Goal: Task Accomplishment & Management: Manage account settings

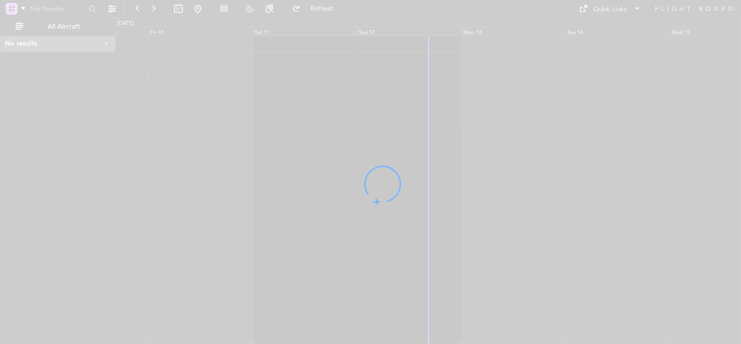
drag, startPoint x: 543, startPoint y: 126, endPoint x: 488, endPoint y: 122, distance: 55.9
click at [488, 122] on div at bounding box center [370, 172] width 741 height 344
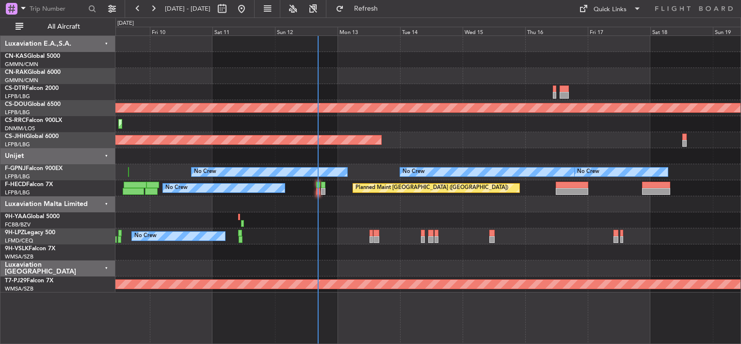
click at [371, 65] on div at bounding box center [427, 60] width 625 height 16
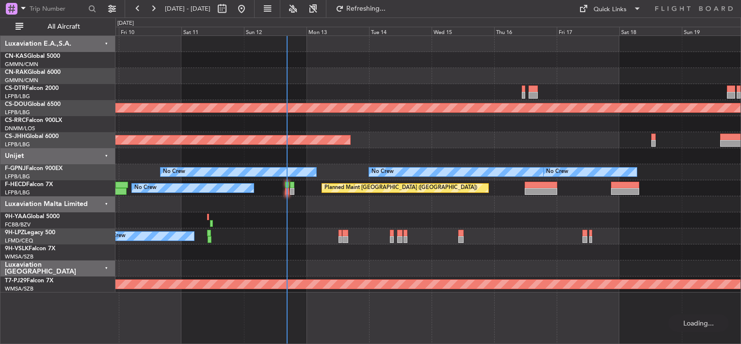
click at [384, 70] on div at bounding box center [427, 76] width 625 height 16
click at [607, 9] on div "Quick Links" at bounding box center [610, 10] width 33 height 10
click at [596, 31] on button "Trip Builder" at bounding box center [610, 31] width 73 height 23
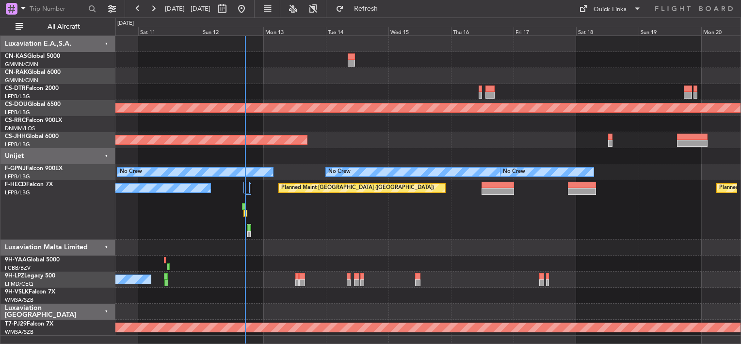
click at [313, 94] on div at bounding box center [427, 92] width 625 height 16
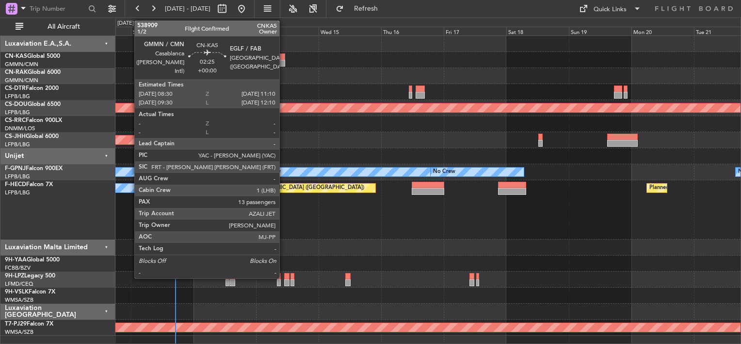
click at [283, 62] on div at bounding box center [281, 63] width 7 height 7
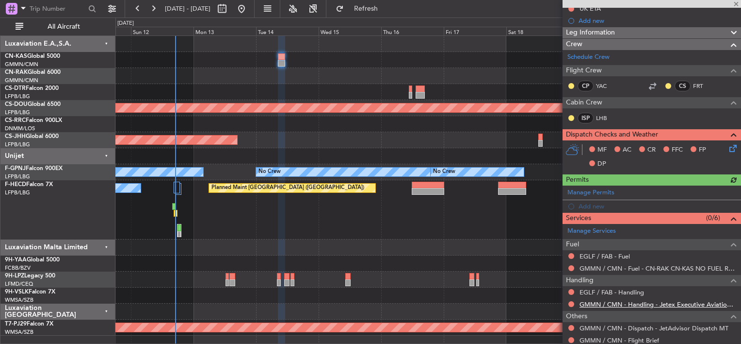
scroll to position [194, 0]
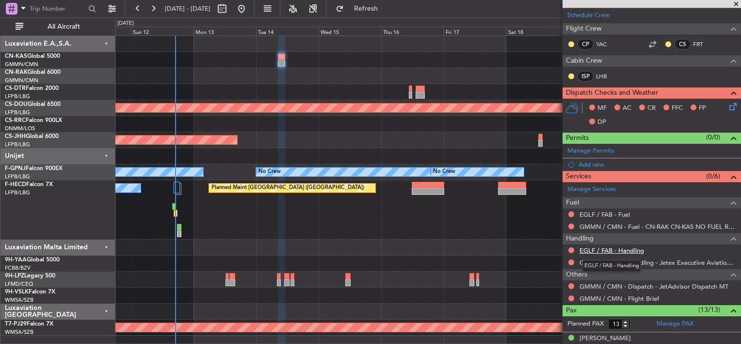
click at [614, 250] on link "EGLF / FAB - Handling" at bounding box center [612, 250] width 65 height 8
click at [245, 89] on div "Planned Maint London ([GEOGRAPHIC_DATA]) Planned Maint [GEOGRAPHIC_DATA] ([PERS…" at bounding box center [427, 185] width 625 height 299
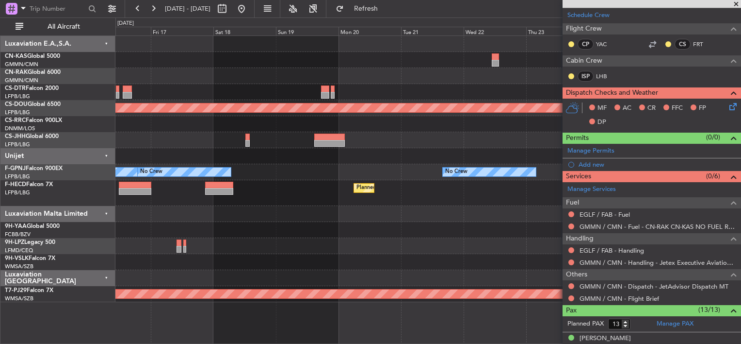
click at [315, 92] on div at bounding box center [427, 92] width 625 height 16
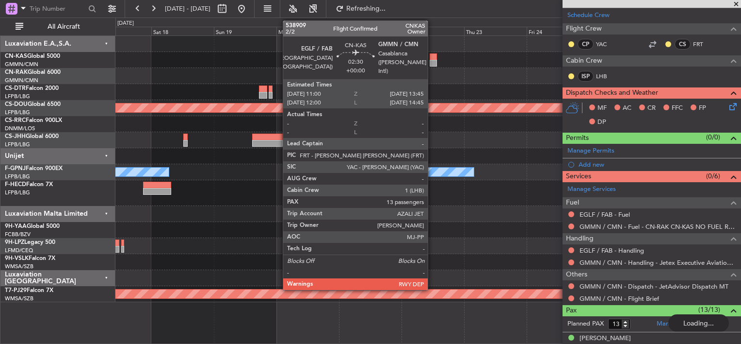
click at [432, 60] on div at bounding box center [433, 63] width 7 height 7
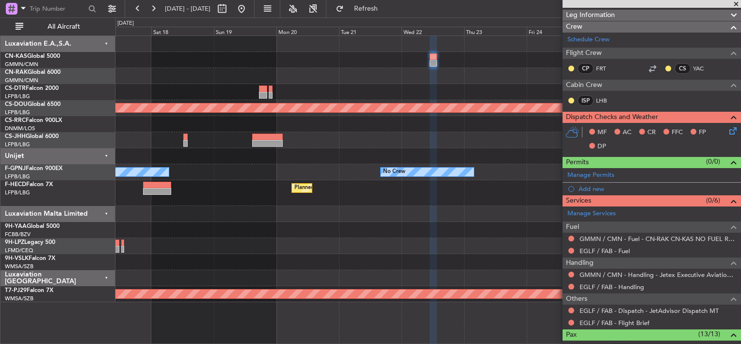
scroll to position [243, 0]
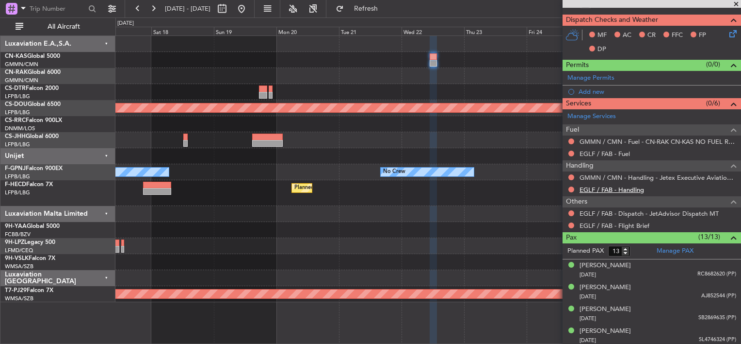
click at [604, 190] on link "EGLF / FAB - Handling" at bounding box center [612, 189] width 65 height 8
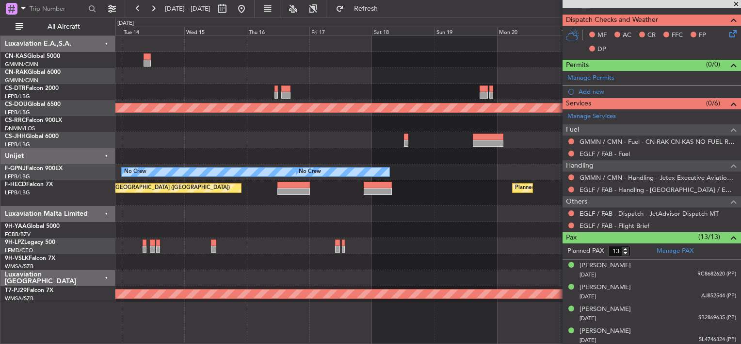
click at [541, 83] on div "Planned Maint London ([GEOGRAPHIC_DATA]) Planned Maint [GEOGRAPHIC_DATA] ([GEOG…" at bounding box center [427, 169] width 625 height 266
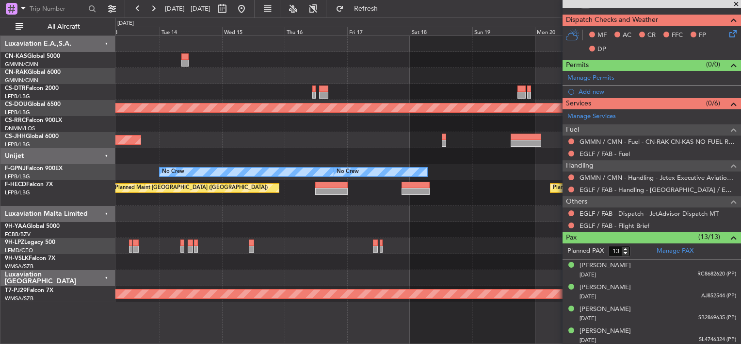
click at [181, 57] on div at bounding box center [184, 56] width 7 height 7
click at [183, 58] on div at bounding box center [184, 56] width 7 height 7
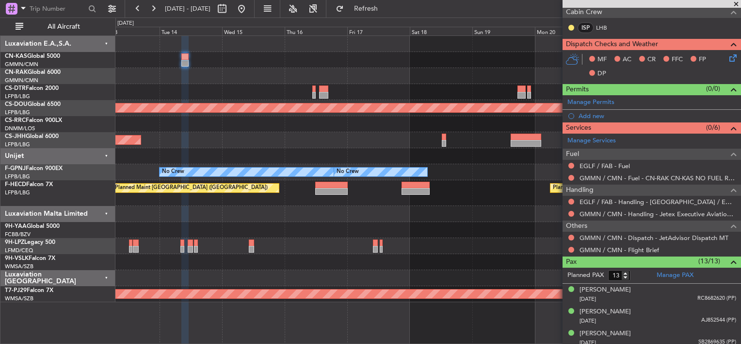
scroll to position [0, 0]
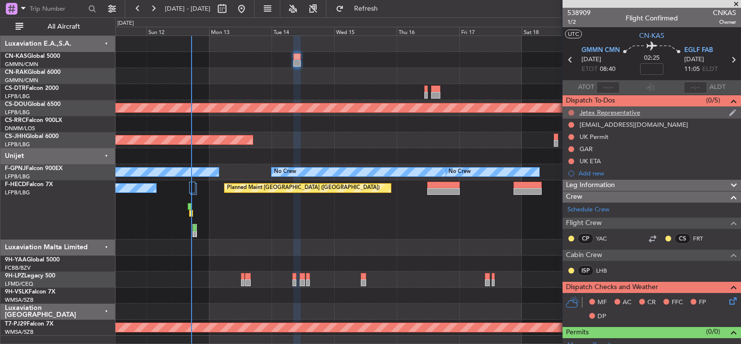
click at [570, 112] on button at bounding box center [572, 113] width 6 height 6
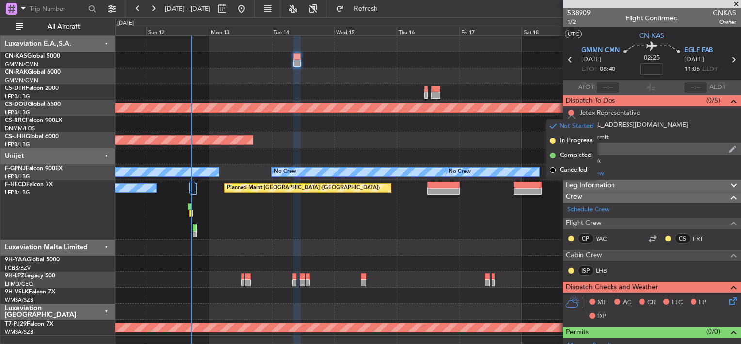
drag, startPoint x: 564, startPoint y: 155, endPoint x: 570, endPoint y: 146, distance: 11.2
click at [565, 155] on span "Completed" at bounding box center [576, 155] width 32 height 10
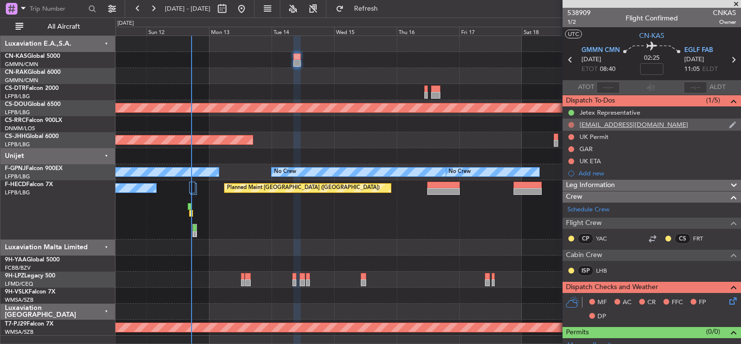
click at [573, 124] on button at bounding box center [572, 125] width 6 height 6
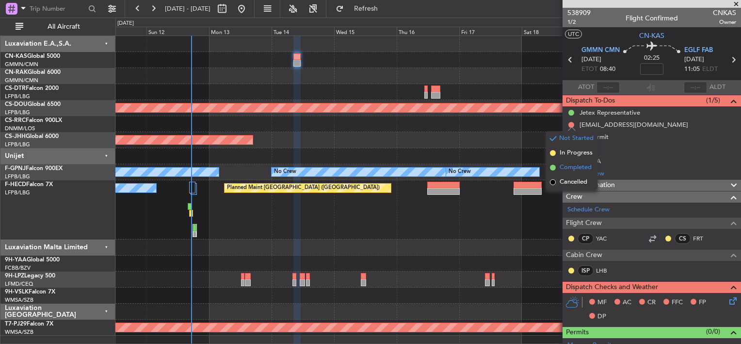
click at [563, 167] on span "Completed" at bounding box center [576, 168] width 32 height 10
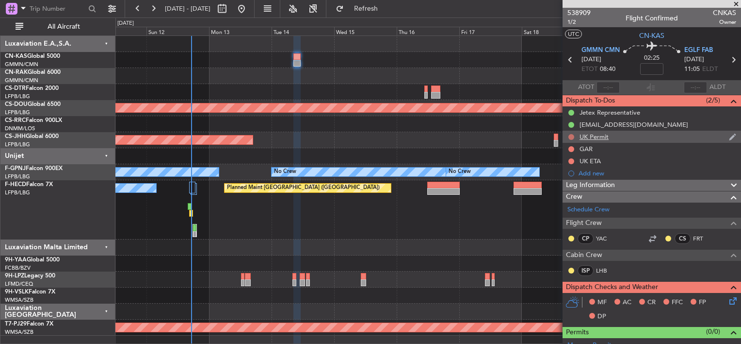
click at [571, 136] on button at bounding box center [572, 137] width 6 height 6
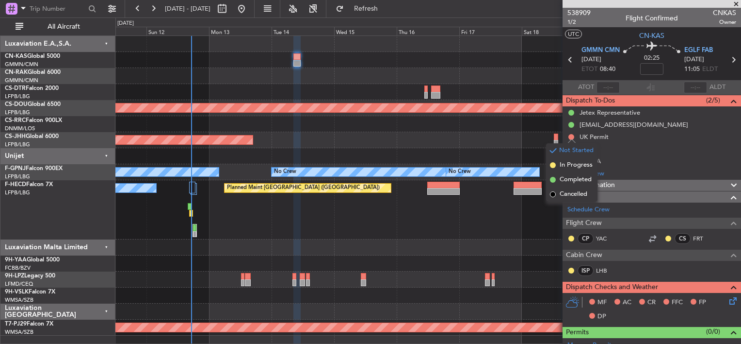
drag, startPoint x: 563, startPoint y: 194, endPoint x: 566, endPoint y: 179, distance: 15.4
click at [563, 194] on span "Cancelled" at bounding box center [574, 194] width 28 height 10
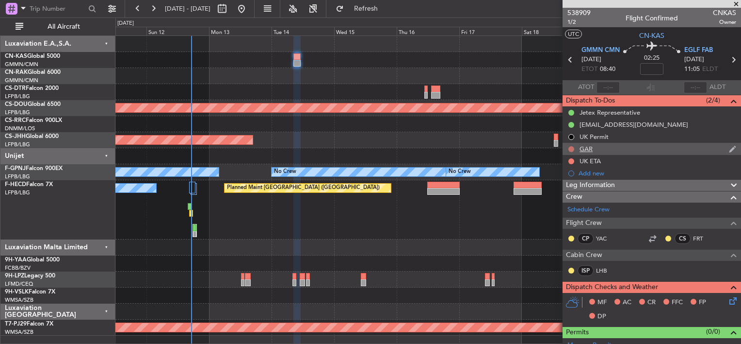
click at [574, 147] on button at bounding box center [572, 149] width 6 height 6
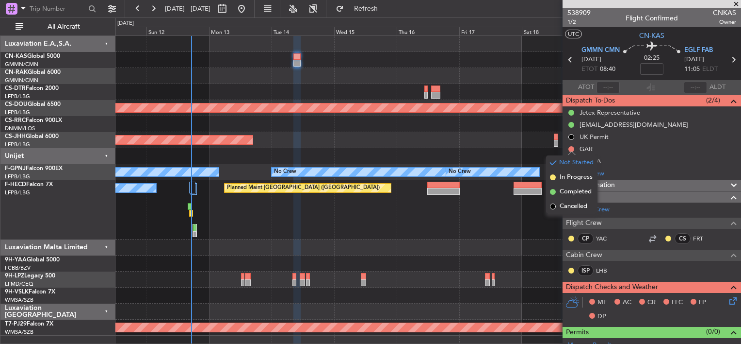
drag, startPoint x: 565, startPoint y: 203, endPoint x: 567, endPoint y: 182, distance: 21.0
click at [565, 203] on span "Cancelled" at bounding box center [574, 206] width 28 height 10
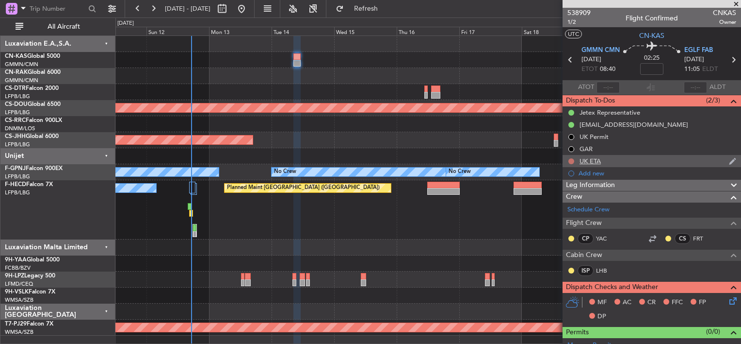
click at [571, 162] on button at bounding box center [572, 161] width 6 height 6
click at [588, 162] on div "UK ETA" at bounding box center [590, 161] width 21 height 8
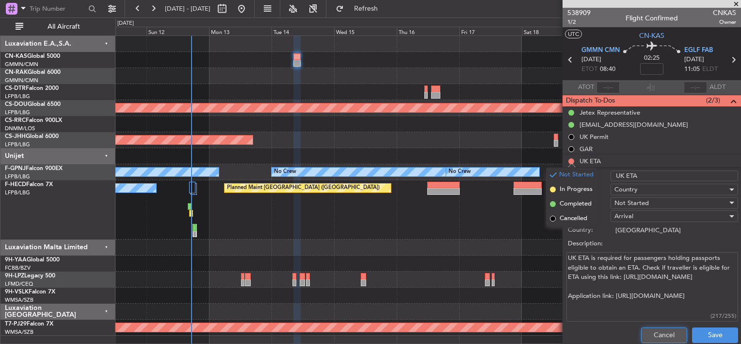
click at [657, 334] on button "Cancel" at bounding box center [664, 335] width 46 height 16
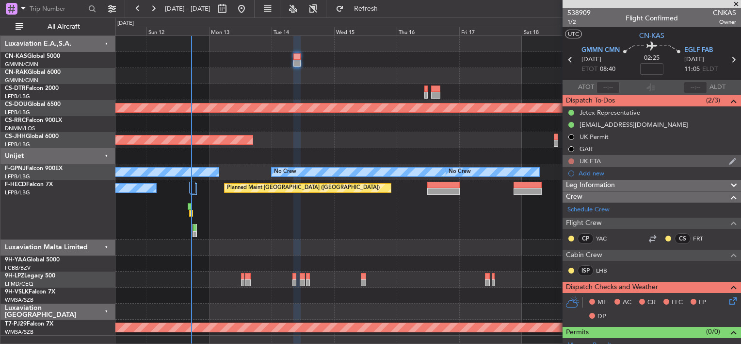
click at [572, 157] on div at bounding box center [572, 161] width 8 height 8
click at [572, 159] on button at bounding box center [572, 161] width 6 height 6
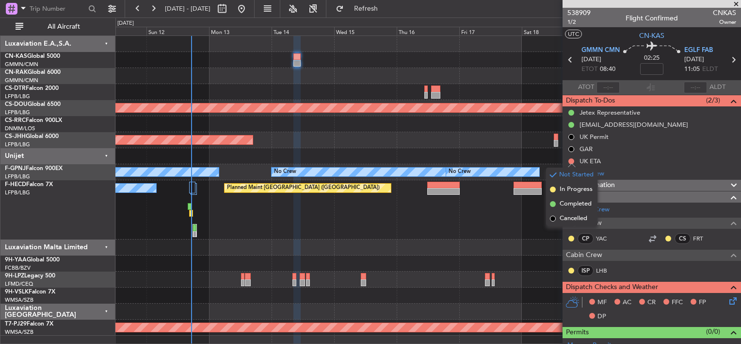
click at [556, 217] on span at bounding box center [553, 218] width 6 height 6
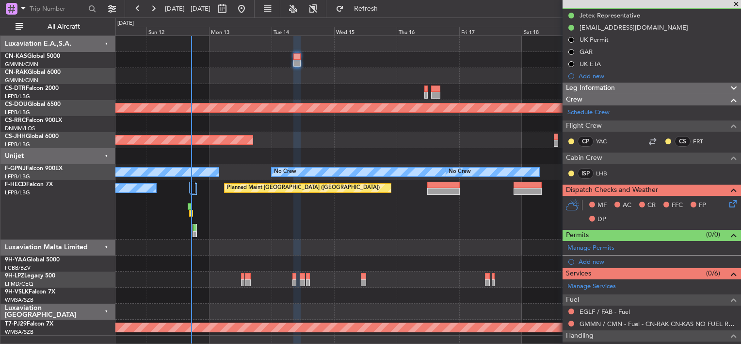
click at [732, 204] on div "MF AC CR FFC FP DP" at bounding box center [652, 212] width 179 height 33
click at [730, 202] on icon at bounding box center [732, 202] width 8 height 8
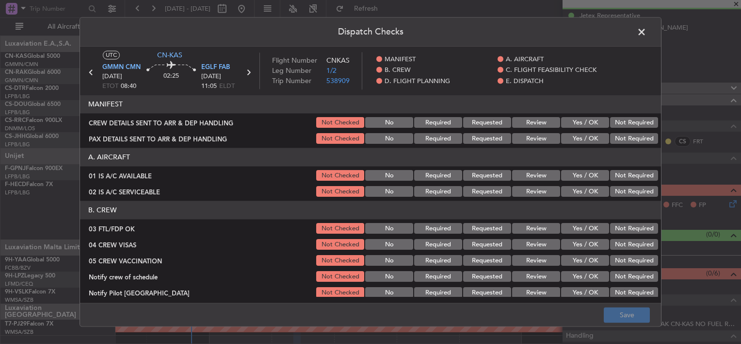
drag, startPoint x: 575, startPoint y: 118, endPoint x: 573, endPoint y: 144, distance: 25.8
click at [575, 118] on button "Yes / OK" at bounding box center [585, 122] width 48 height 11
click at [573, 144] on div "Yes / OK" at bounding box center [584, 139] width 49 height 14
click at [572, 141] on button "Yes / OK" at bounding box center [585, 138] width 48 height 11
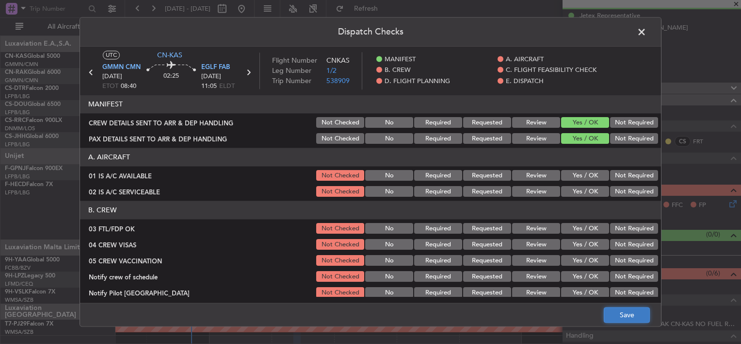
click at [619, 310] on button "Save" at bounding box center [627, 315] width 46 height 16
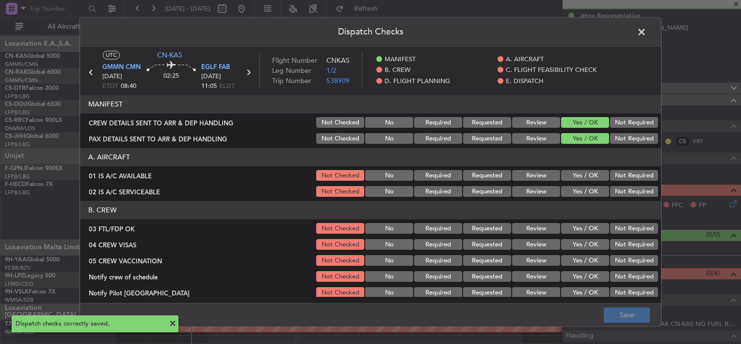
click at [647, 33] on span at bounding box center [647, 34] width 0 height 19
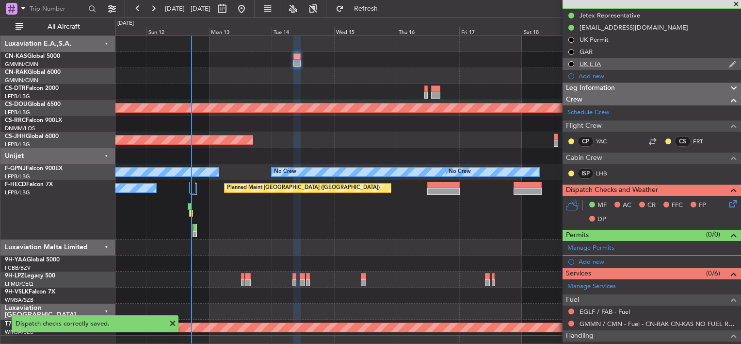
click at [590, 61] on div "UK ETA" at bounding box center [590, 64] width 21 height 8
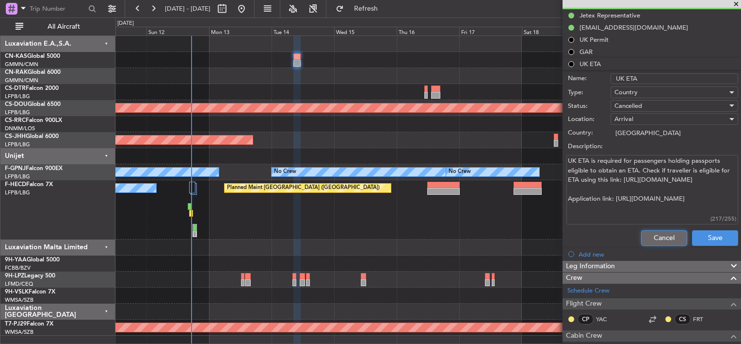
click at [658, 230] on button "Cancel" at bounding box center [664, 238] width 46 height 16
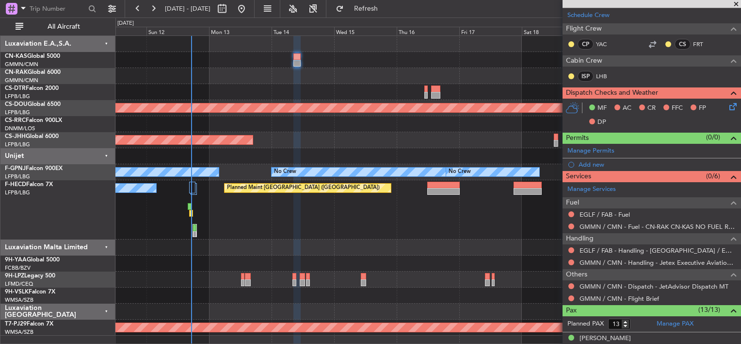
scroll to position [49, 0]
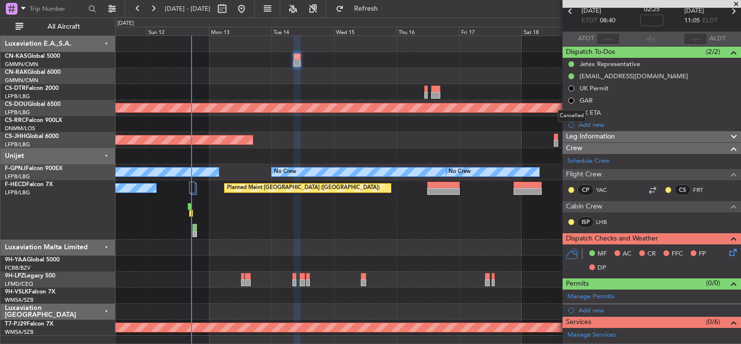
click at [569, 112] on div "Cancelled" at bounding box center [572, 116] width 28 height 12
click at [572, 113] on button at bounding box center [572, 113] width 6 height 6
click at [564, 130] on div "Cancelled" at bounding box center [572, 128] width 28 height 12
click at [552, 126] on span at bounding box center [553, 126] width 6 height 6
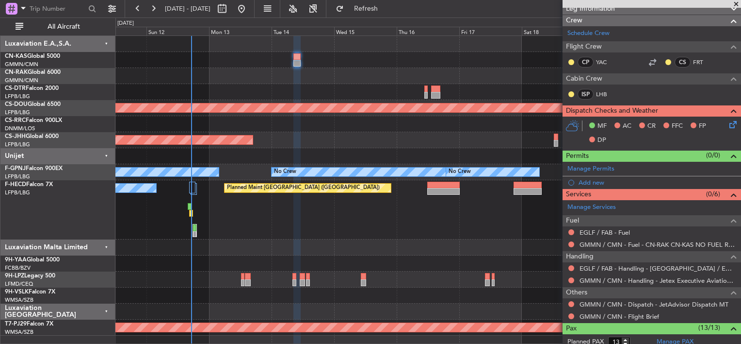
scroll to position [194, 0]
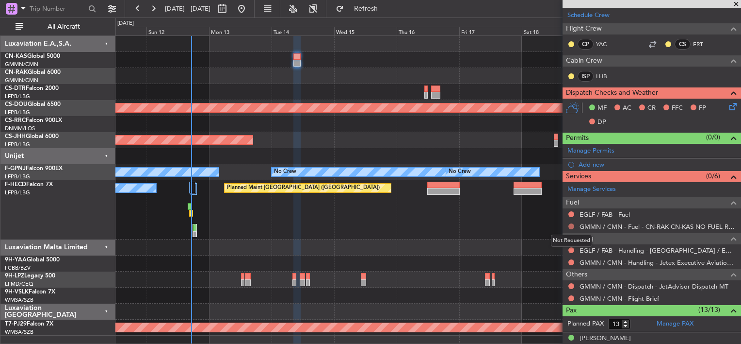
click at [570, 224] on button at bounding box center [572, 226] width 6 height 6
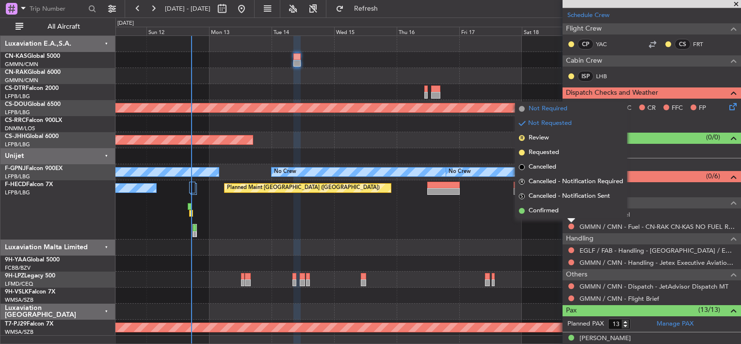
click at [535, 110] on span "Not Required" at bounding box center [548, 109] width 39 height 10
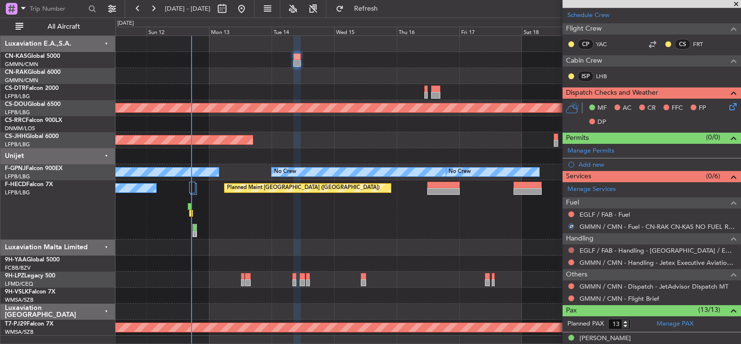
click at [571, 248] on button at bounding box center [572, 250] width 6 height 6
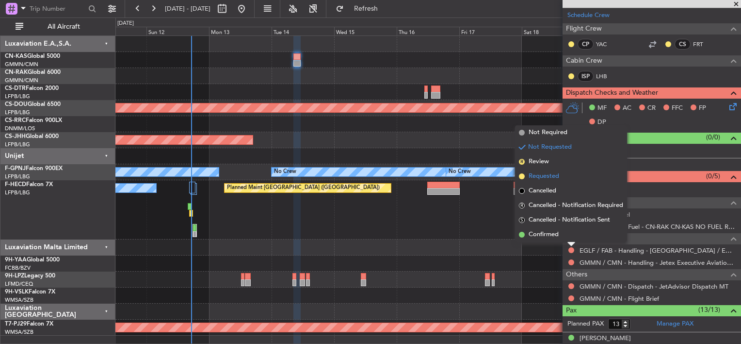
click at [534, 175] on span "Requested" at bounding box center [544, 176] width 31 height 10
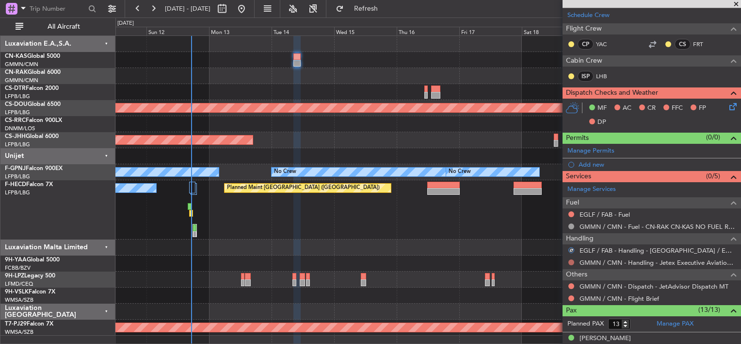
click at [572, 260] on button at bounding box center [572, 262] width 6 height 6
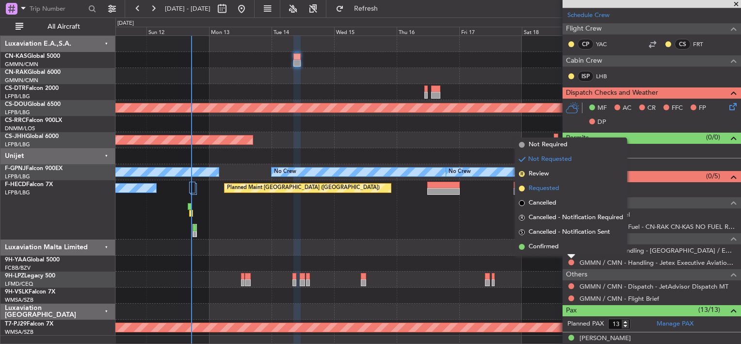
click at [531, 188] on span "Requested" at bounding box center [544, 188] width 31 height 10
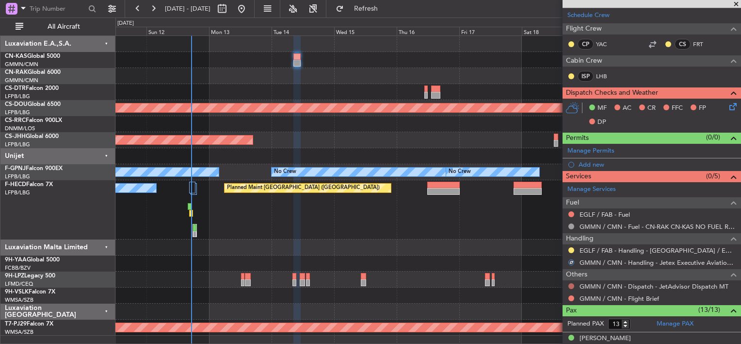
click at [571, 283] on button at bounding box center [572, 286] width 6 height 6
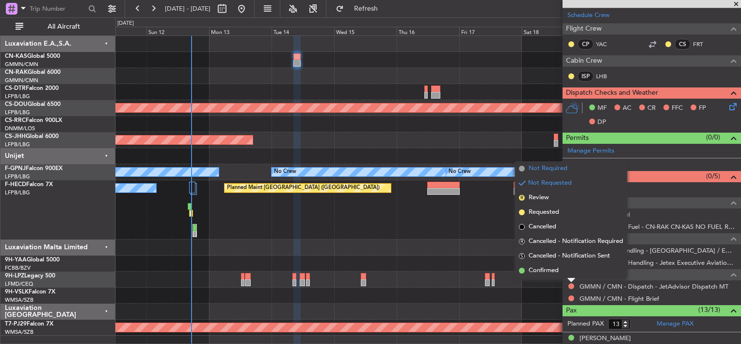
click at [534, 168] on span "Not Required" at bounding box center [548, 169] width 39 height 10
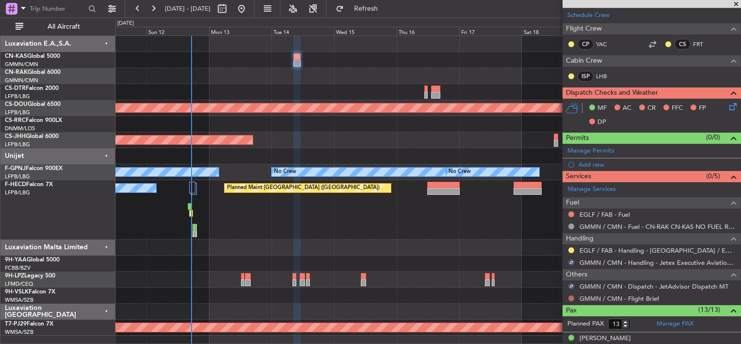
click at [572, 295] on button at bounding box center [572, 298] width 6 height 6
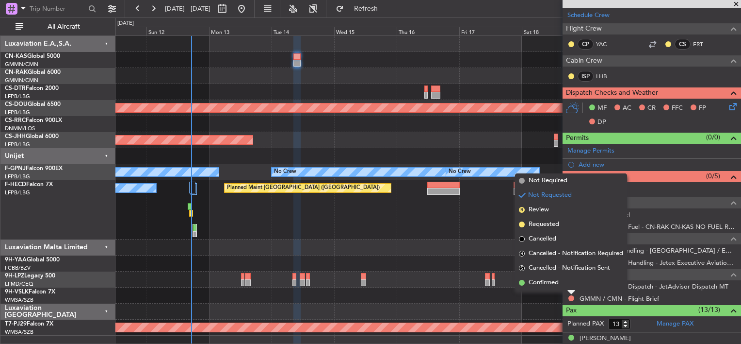
click at [532, 283] on span "Confirmed" at bounding box center [544, 283] width 30 height 10
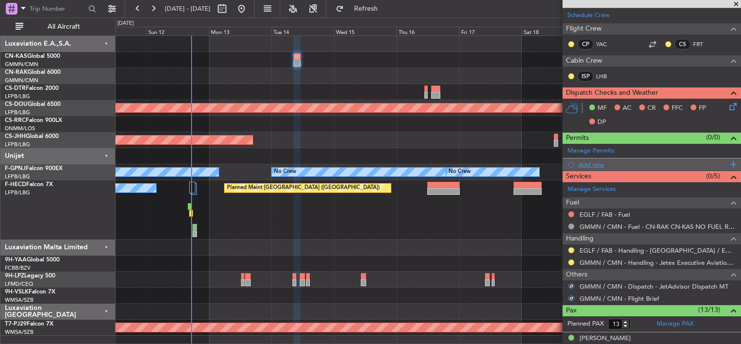
click at [591, 164] on div "Add new" at bounding box center [653, 164] width 149 height 8
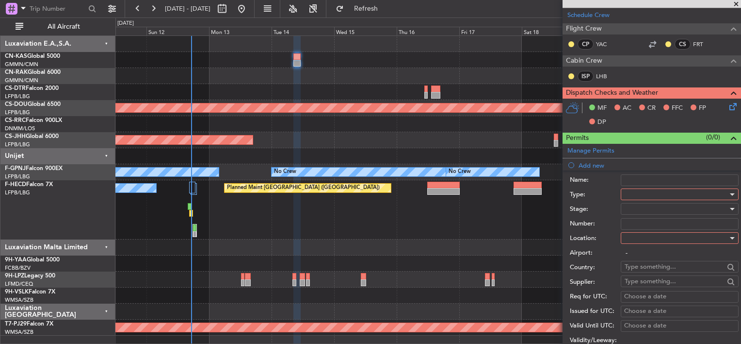
click at [645, 197] on div at bounding box center [676, 194] width 103 height 15
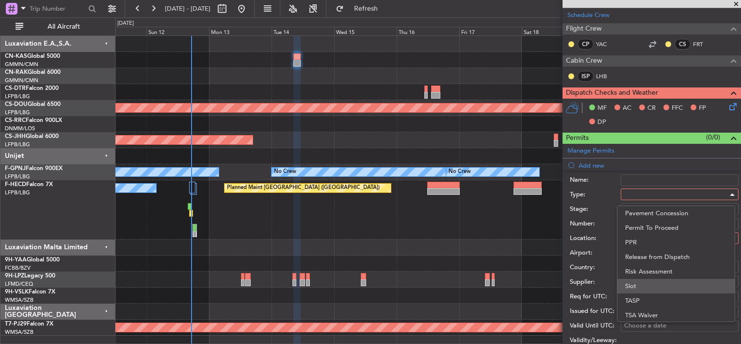
click at [639, 291] on span "Slot" at bounding box center [676, 285] width 102 height 15
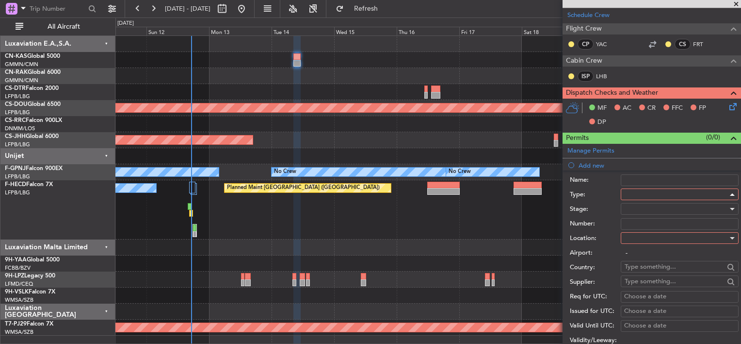
scroll to position [292, 0]
click at [633, 208] on div at bounding box center [676, 208] width 103 height 15
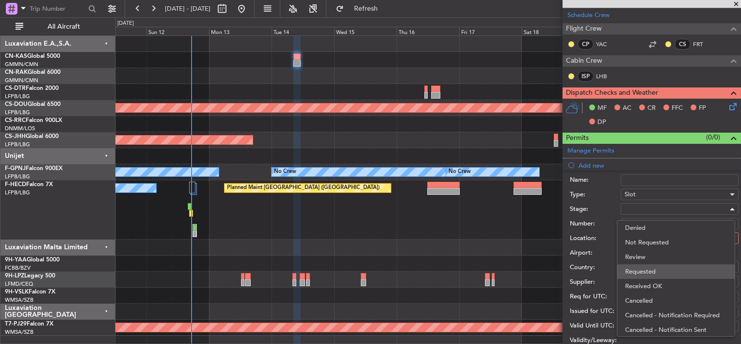
click at [638, 269] on span "Requested" at bounding box center [676, 271] width 102 height 15
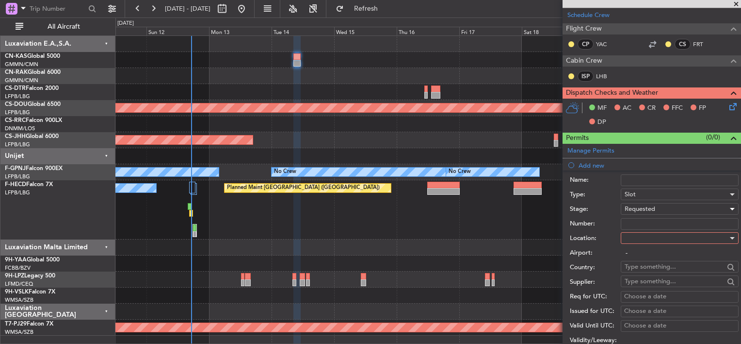
click at [637, 221] on input "Number:" at bounding box center [680, 224] width 118 height 12
type input "PPR"
drag, startPoint x: 597, startPoint y: 178, endPoint x: 591, endPoint y: 211, distance: 33.6
click at [597, 178] on label "Name:" at bounding box center [595, 180] width 51 height 10
click at [621, 178] on input "Name:" at bounding box center [680, 180] width 118 height 12
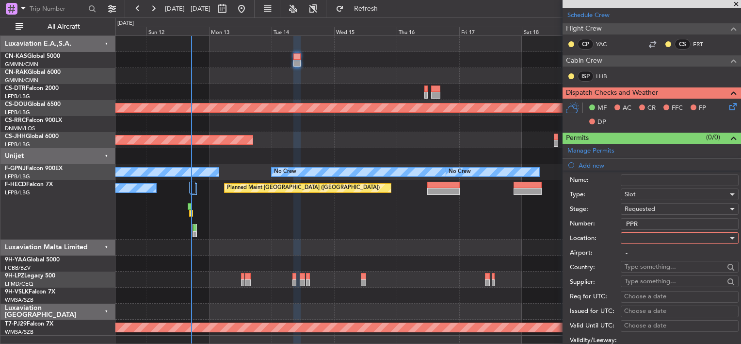
click at [624, 239] on div at bounding box center [680, 238] width 118 height 12
click at [631, 286] on span "Arrival" at bounding box center [676, 285] width 102 height 15
type input "EGLF / FAB"
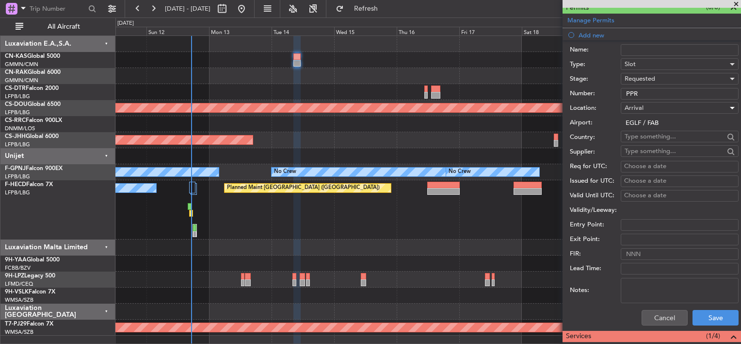
scroll to position [340, 0]
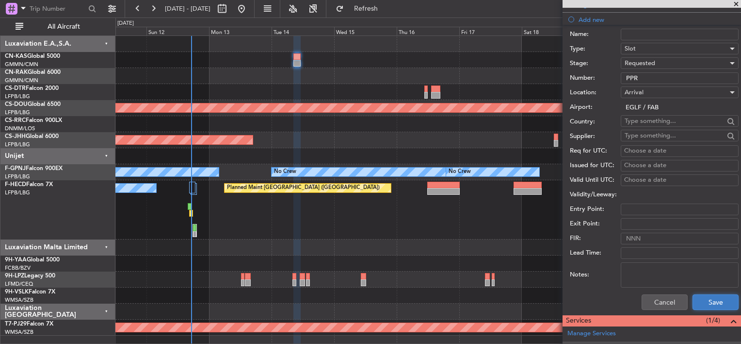
click at [693, 303] on button "Save" at bounding box center [716, 302] width 46 height 16
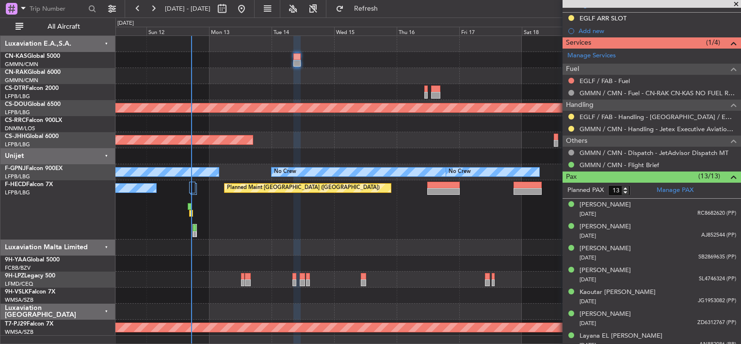
click at [304, 62] on div "Planned Maint London ([GEOGRAPHIC_DATA]) Planned Maint [GEOGRAPHIC_DATA] ([PERS…" at bounding box center [427, 185] width 625 height 299
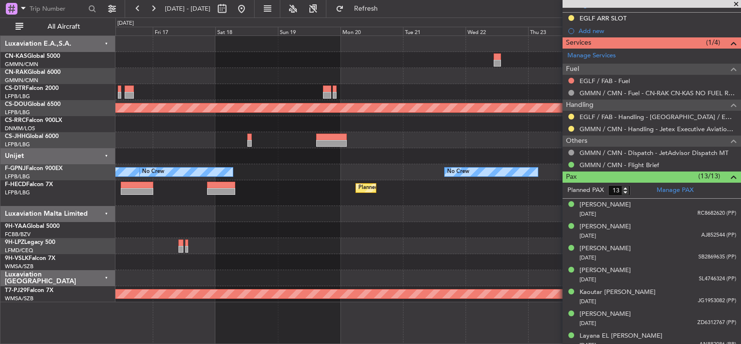
click at [376, 72] on div at bounding box center [427, 76] width 625 height 16
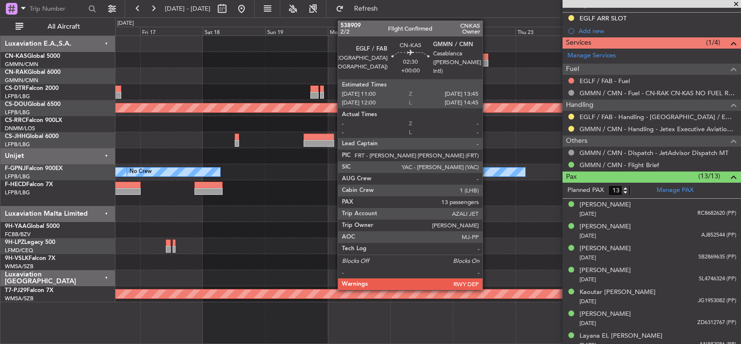
click at [485, 58] on div at bounding box center [484, 56] width 7 height 7
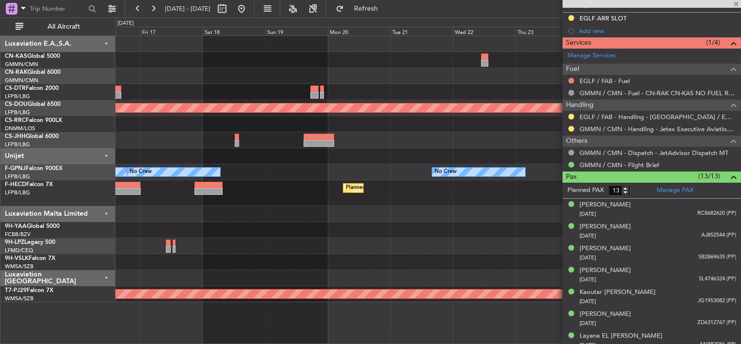
scroll to position [0, 0]
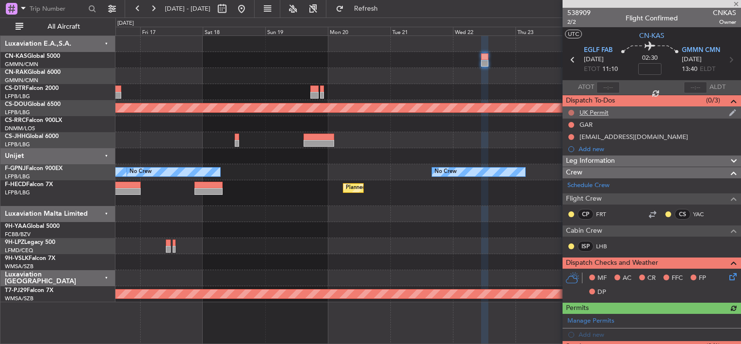
click at [573, 111] on button at bounding box center [572, 113] width 6 height 6
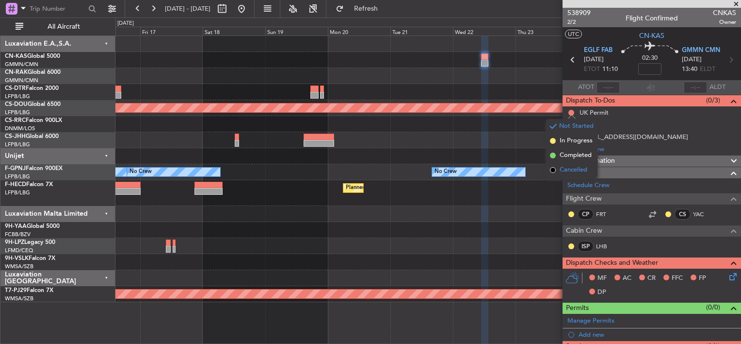
click at [555, 169] on span at bounding box center [553, 170] width 6 height 6
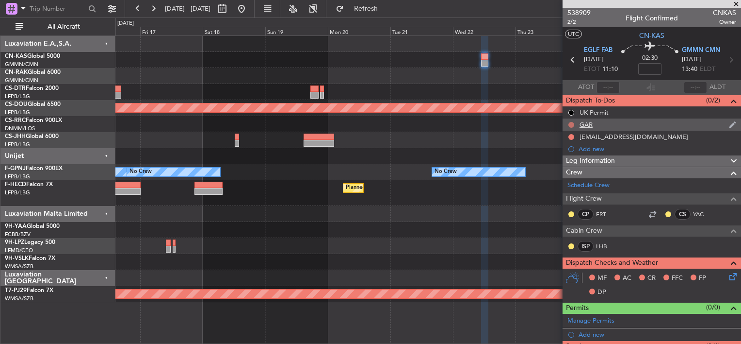
click at [570, 124] on button at bounding box center [572, 125] width 6 height 6
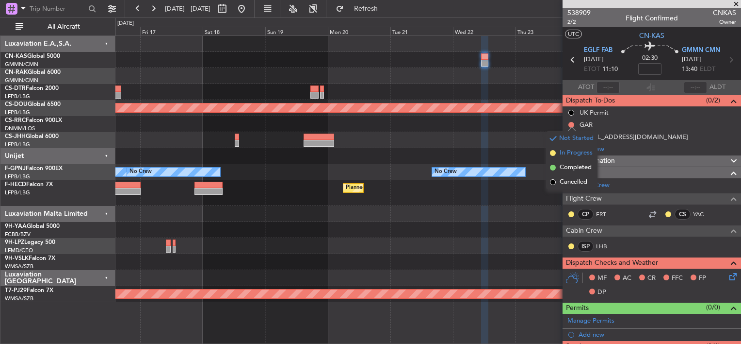
click at [563, 152] on span "In Progress" at bounding box center [576, 153] width 33 height 10
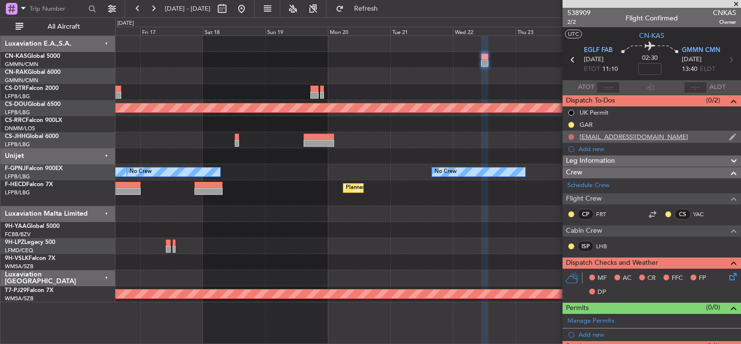
click at [573, 138] on button at bounding box center [572, 137] width 6 height 6
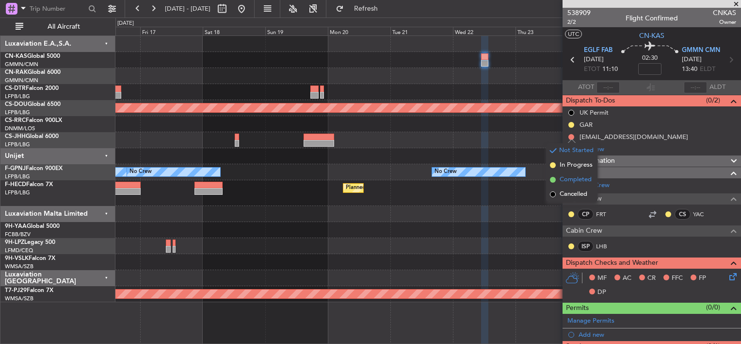
click at [561, 180] on span "Completed" at bounding box center [576, 180] width 32 height 10
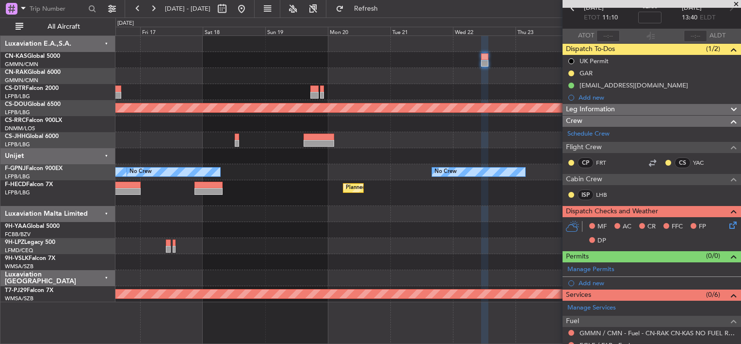
scroll to position [97, 0]
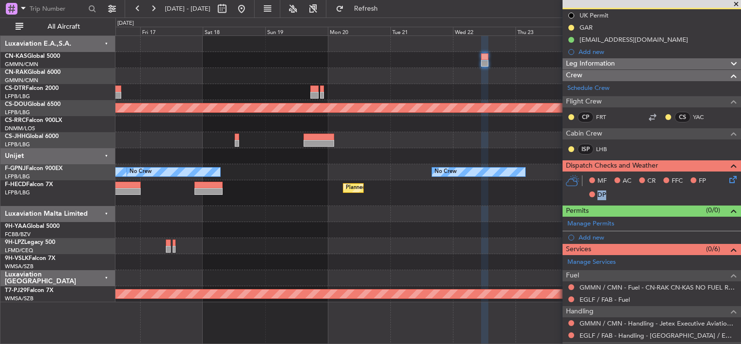
click at [725, 179] on div "MF AC CR FFC FP DP" at bounding box center [652, 187] width 179 height 33
click at [728, 179] on icon at bounding box center [732, 178] width 8 height 8
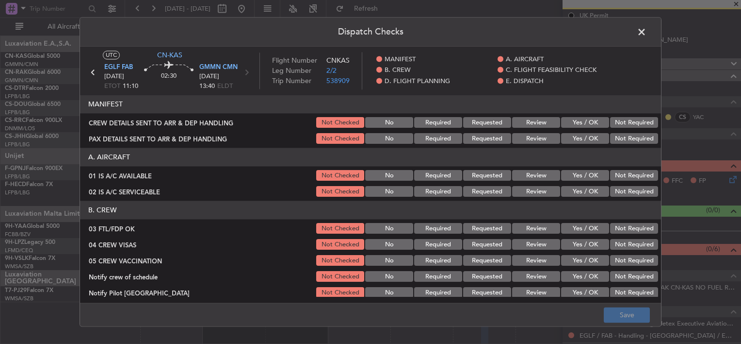
drag, startPoint x: 578, startPoint y: 119, endPoint x: 573, endPoint y: 137, distance: 19.2
click at [578, 120] on button "Yes / OK" at bounding box center [585, 122] width 48 height 11
drag, startPoint x: 572, startPoint y: 142, endPoint x: 575, endPoint y: 159, distance: 17.8
click at [572, 142] on button "Yes / OK" at bounding box center [585, 138] width 48 height 11
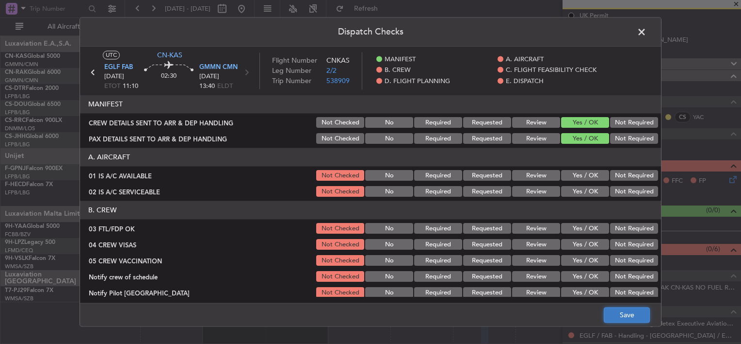
click at [620, 311] on button "Save" at bounding box center [627, 315] width 46 height 16
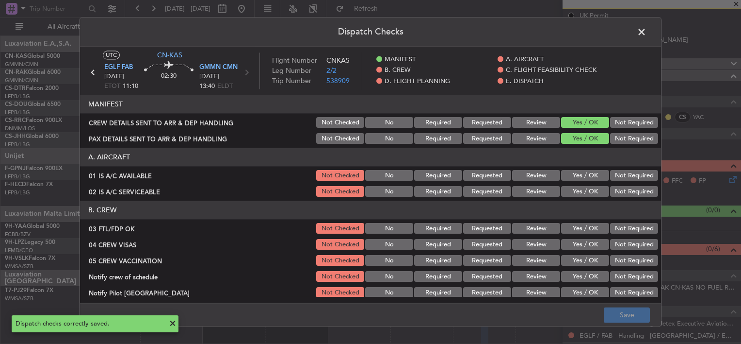
click at [596, 316] on footer "Save" at bounding box center [370, 314] width 581 height 23
click at [617, 309] on footer "Save" at bounding box center [370, 314] width 581 height 23
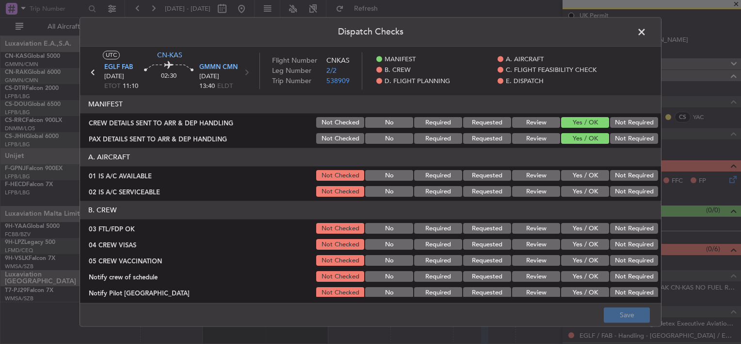
click at [614, 315] on footer "Save" at bounding box center [370, 314] width 581 height 23
click at [647, 32] on span at bounding box center [647, 34] width 0 height 19
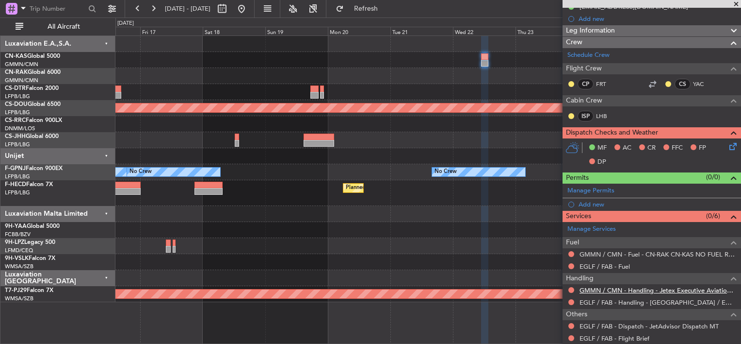
scroll to position [146, 0]
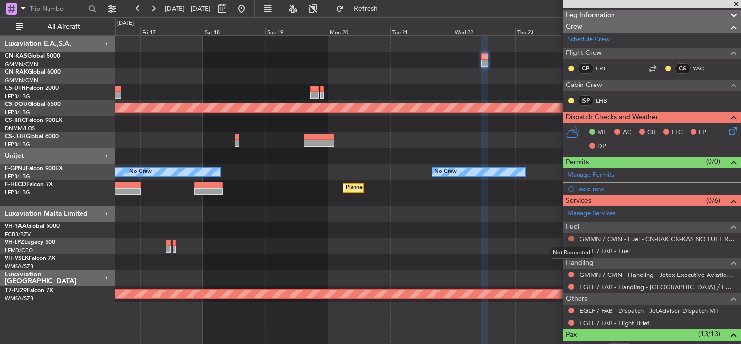
click at [573, 236] on button at bounding box center [572, 238] width 6 height 6
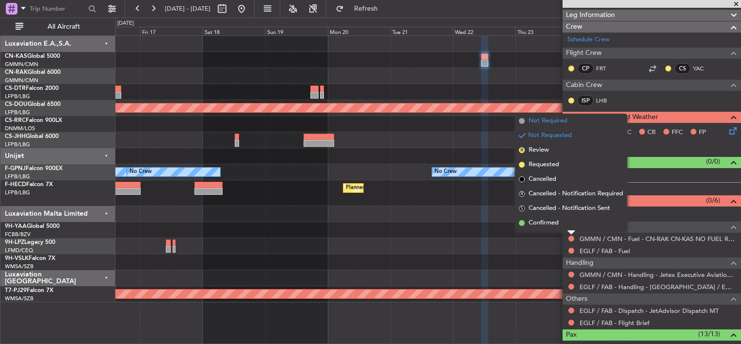
click at [552, 122] on span "Not Required" at bounding box center [548, 121] width 39 height 10
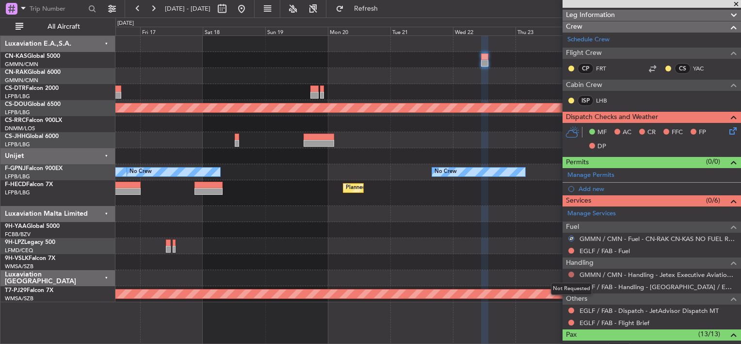
click at [573, 272] on button at bounding box center [572, 274] width 6 height 6
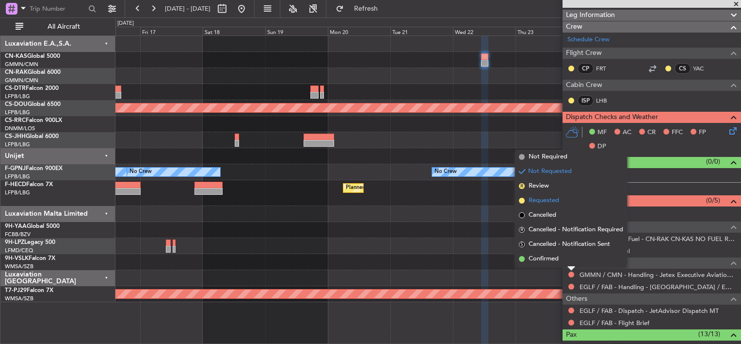
click at [533, 196] on span "Requested" at bounding box center [544, 201] width 31 height 10
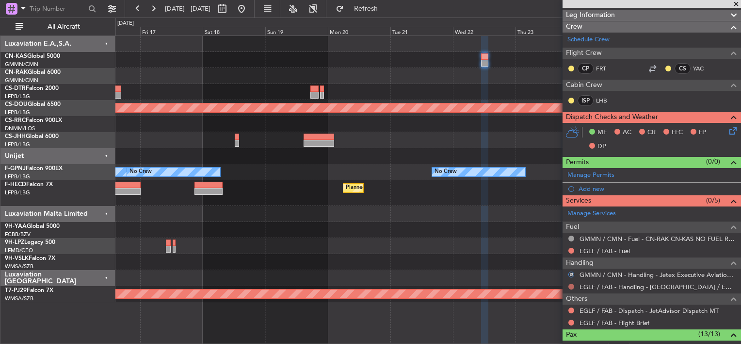
click at [571, 283] on div at bounding box center [572, 286] width 8 height 8
click at [571, 283] on button at bounding box center [572, 286] width 6 height 6
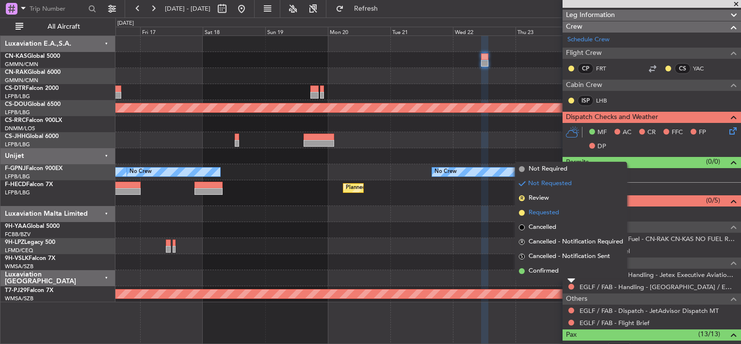
click at [535, 208] on span "Requested" at bounding box center [544, 213] width 31 height 10
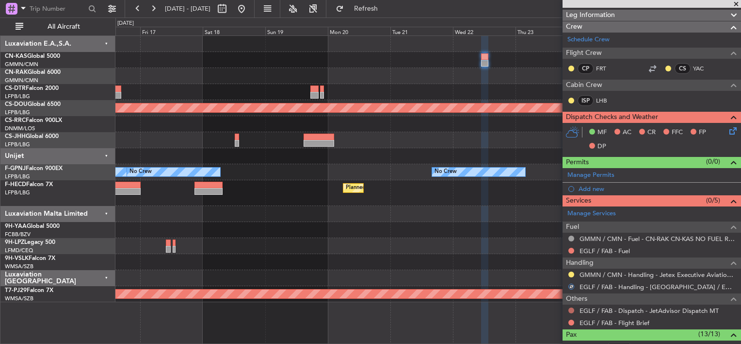
click at [573, 309] on button at bounding box center [572, 310] width 6 height 6
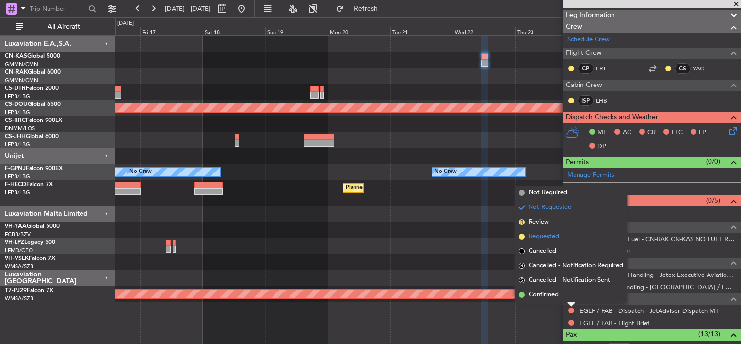
click at [538, 235] on span "Requested" at bounding box center [544, 236] width 31 height 10
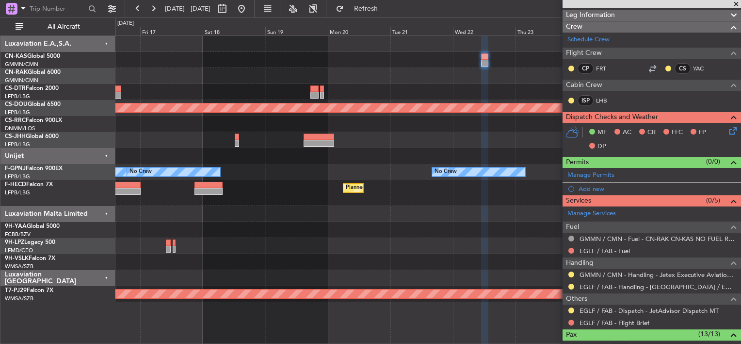
click at [568, 308] on div at bounding box center [572, 310] width 8 height 8
click at [571, 308] on button at bounding box center [572, 310] width 6 height 6
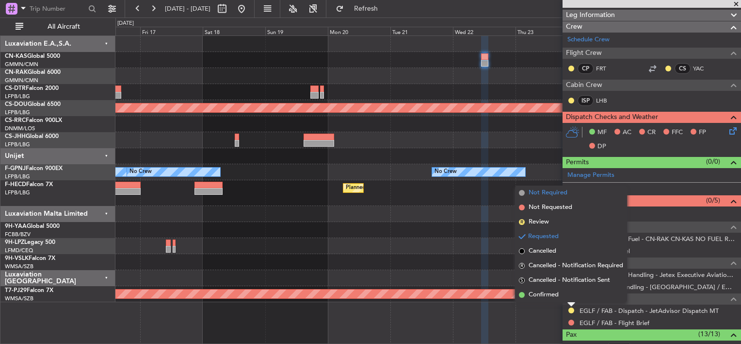
click at [539, 195] on span "Not Required" at bounding box center [548, 193] width 39 height 10
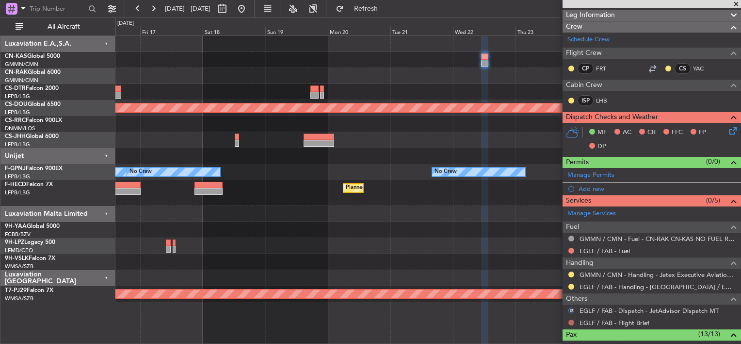
click at [573, 320] on button at bounding box center [572, 322] width 6 height 6
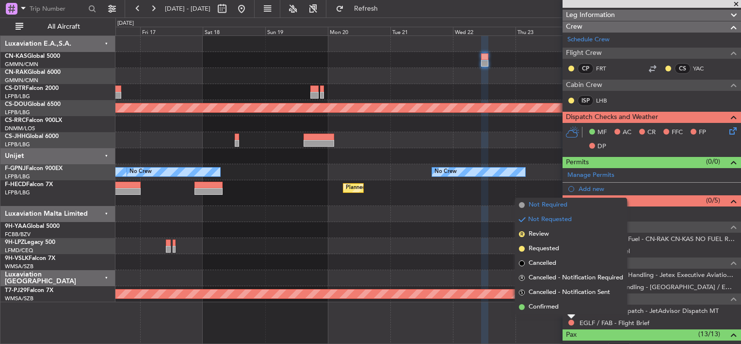
click at [539, 207] on span "Not Required" at bounding box center [548, 205] width 39 height 10
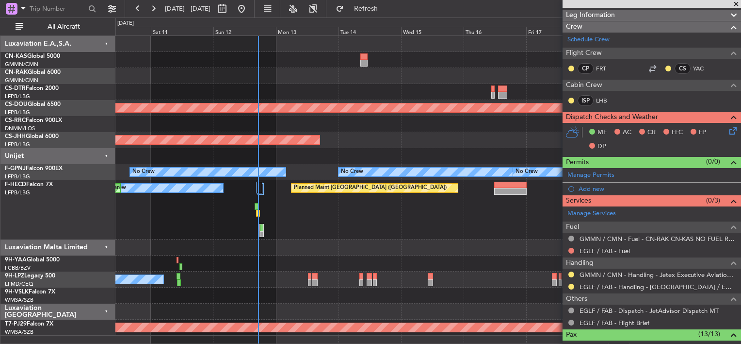
click at [360, 58] on div at bounding box center [363, 56] width 7 height 7
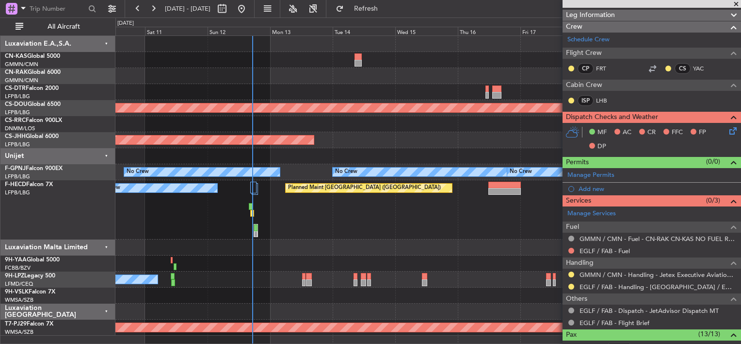
click at [321, 55] on div at bounding box center [427, 60] width 625 height 16
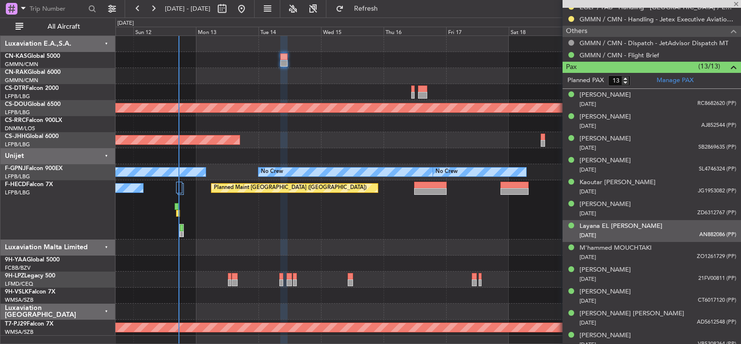
scroll to position [476, 0]
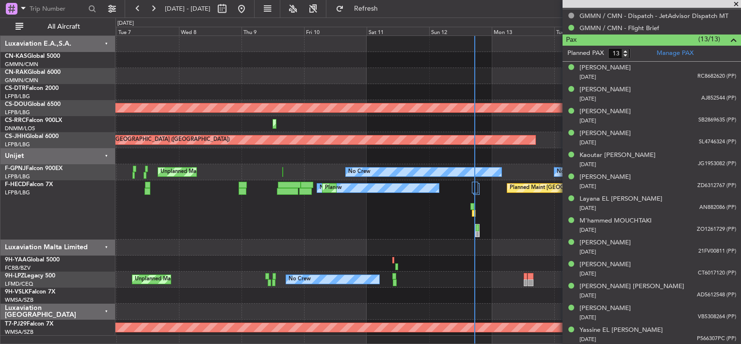
click at [314, 81] on div "Planned Maint London ([GEOGRAPHIC_DATA]) Planned Maint [GEOGRAPHIC_DATA] ([PERS…" at bounding box center [427, 185] width 625 height 299
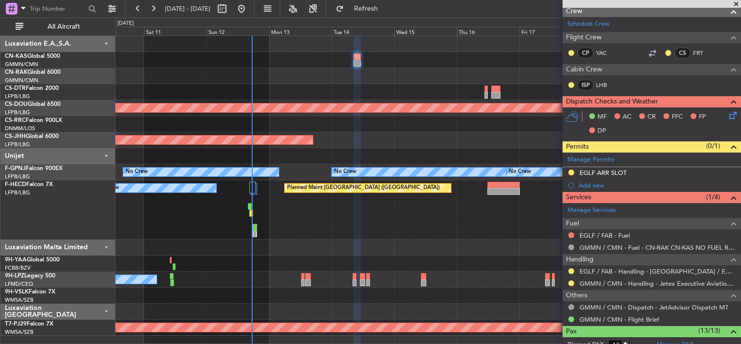
scroll to position [88, 0]
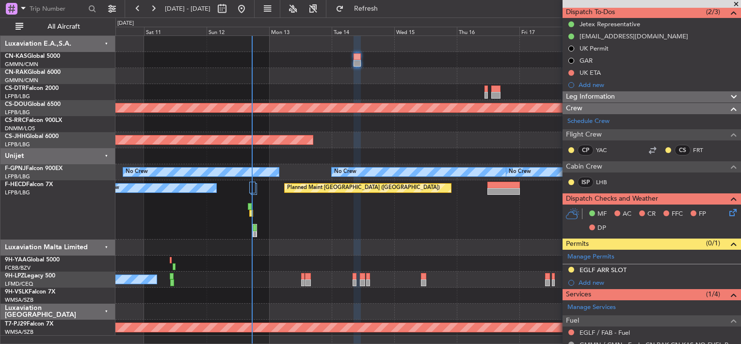
click at [430, 130] on div "Planned Maint Lagos ([PERSON_NAME])" at bounding box center [427, 124] width 625 height 16
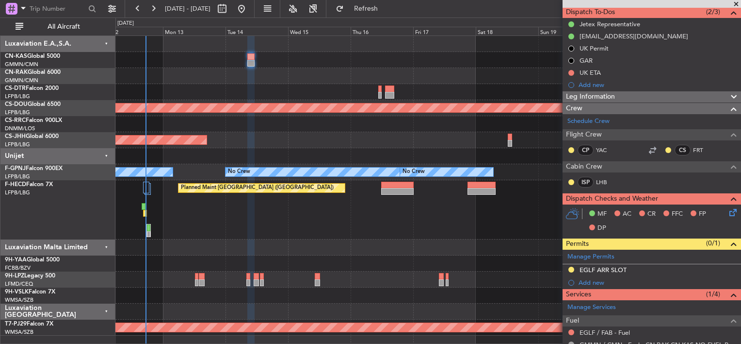
click at [329, 87] on div "Planned Maint London ([GEOGRAPHIC_DATA]) Planned Maint [GEOGRAPHIC_DATA] ([GEOG…" at bounding box center [427, 185] width 625 height 299
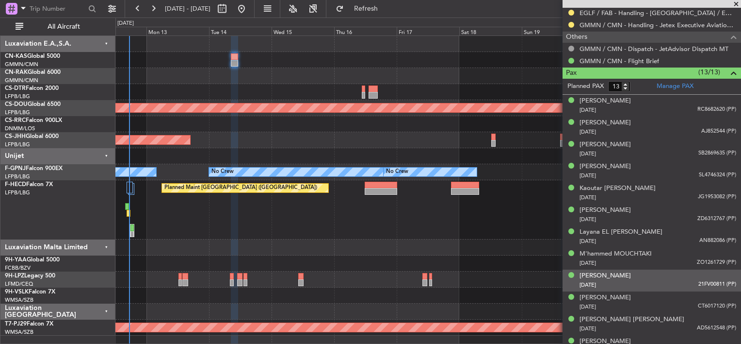
scroll to position [476, 0]
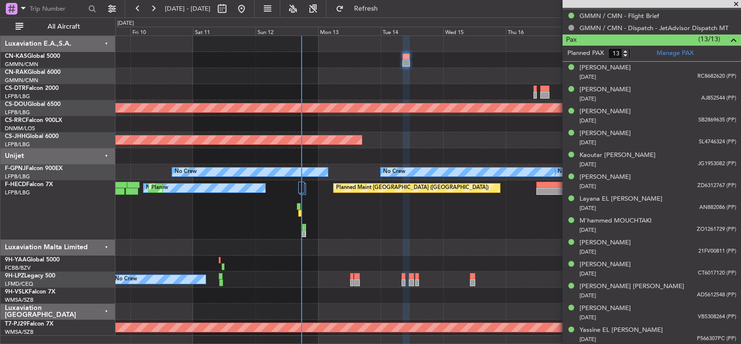
click at [301, 82] on div "Planned Maint London ([GEOGRAPHIC_DATA]) Planned Maint [GEOGRAPHIC_DATA] ([PERS…" at bounding box center [427, 185] width 625 height 299
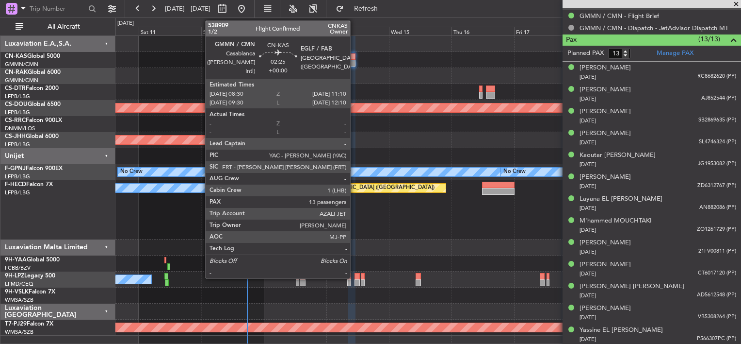
click at [355, 56] on div at bounding box center [351, 56] width 7 height 7
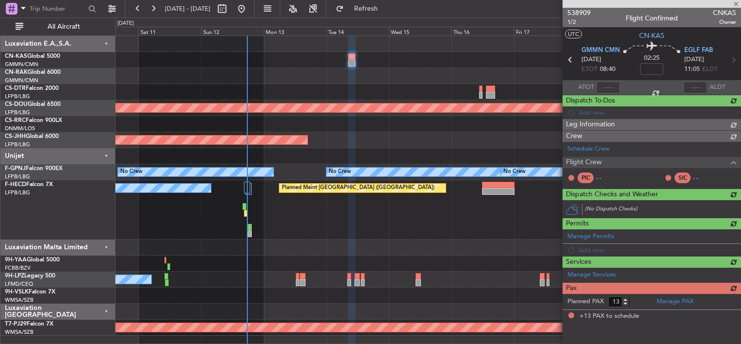
scroll to position [0, 0]
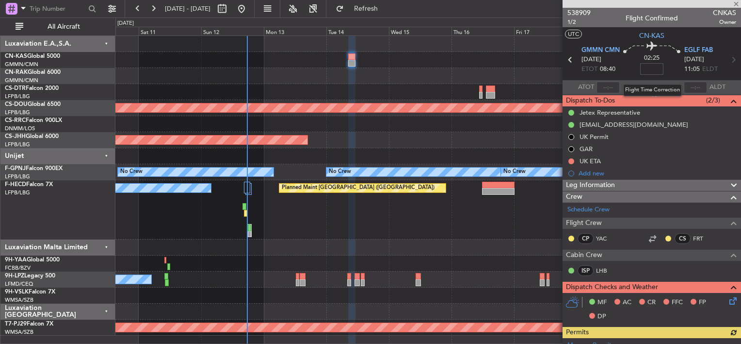
click at [649, 68] on input at bounding box center [651, 69] width 23 height 12
click at [378, 71] on div at bounding box center [427, 76] width 625 height 16
type input "+00:10"
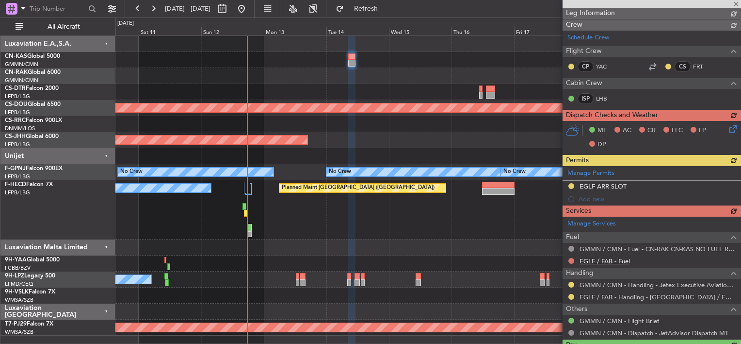
scroll to position [194, 0]
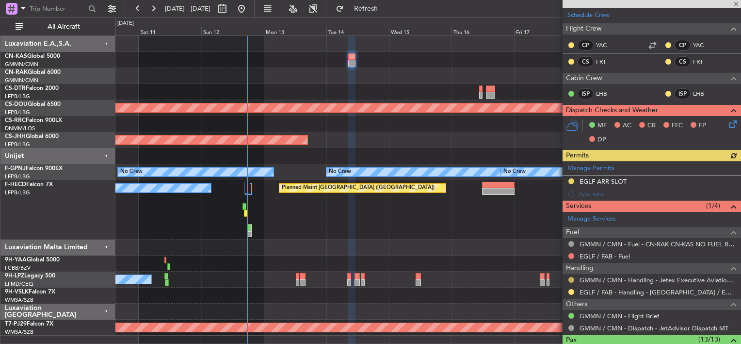
click at [573, 278] on button at bounding box center [572, 280] width 6 height 6
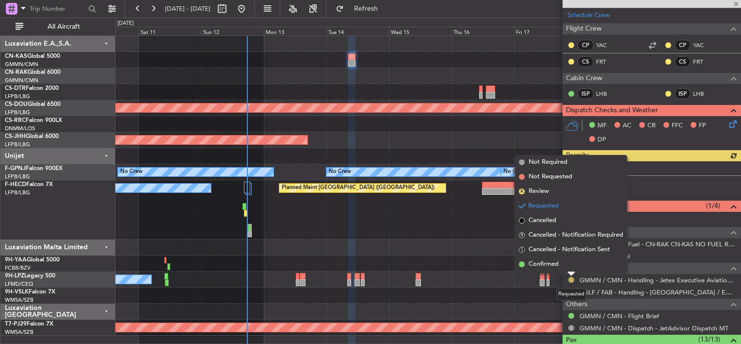
click at [573, 277] on button at bounding box center [572, 280] width 6 height 6
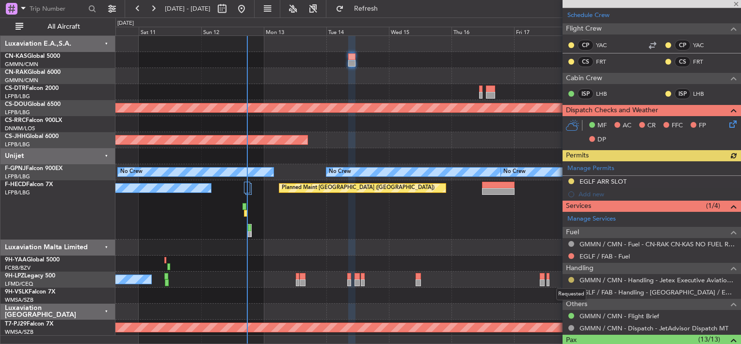
click at [573, 277] on button at bounding box center [572, 280] width 6 height 6
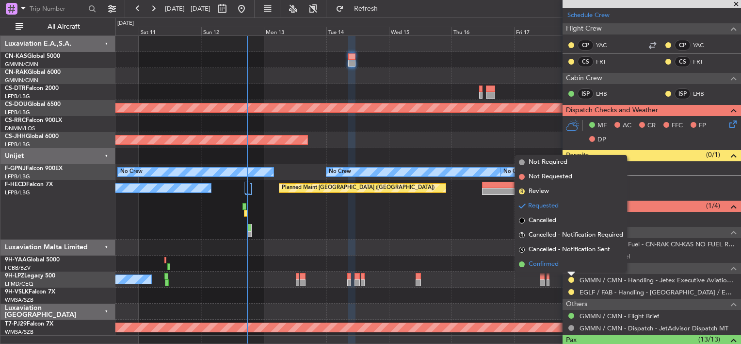
click at [548, 265] on span "Confirmed" at bounding box center [544, 264] width 30 height 10
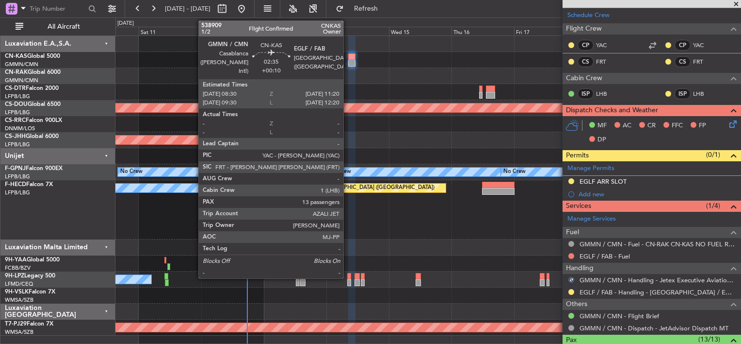
click at [348, 56] on div at bounding box center [352, 56] width 8 height 7
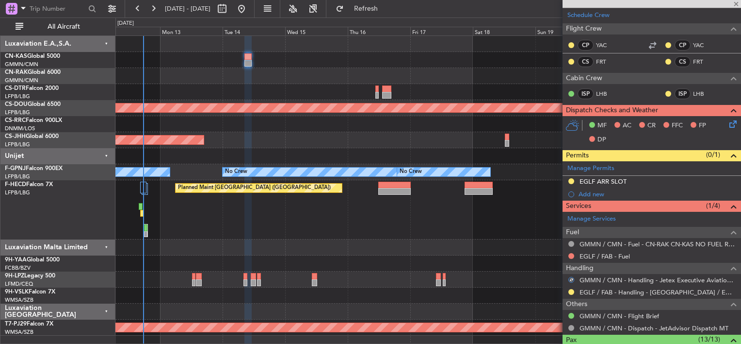
click at [365, 80] on div at bounding box center [427, 76] width 625 height 16
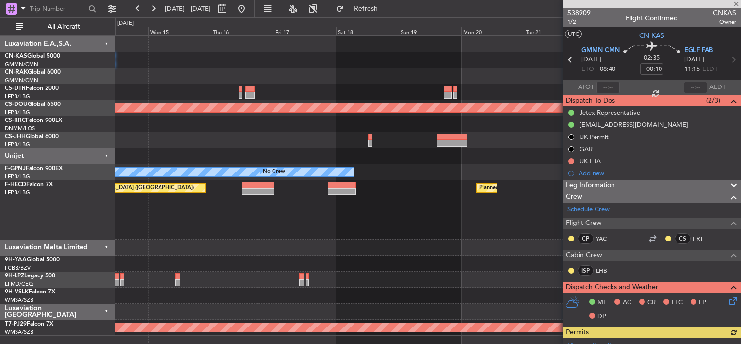
click at [315, 68] on div at bounding box center [427, 76] width 625 height 16
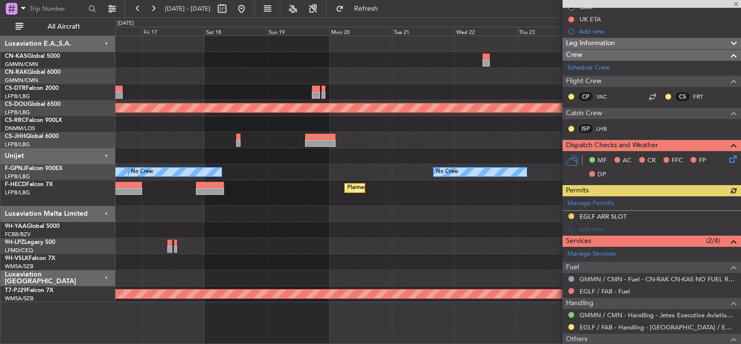
scroll to position [146, 0]
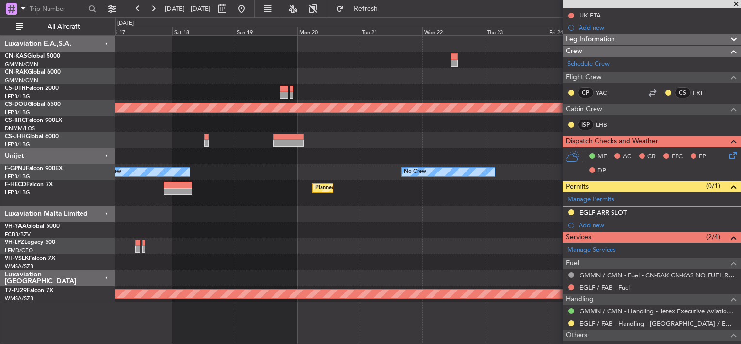
click at [376, 74] on div at bounding box center [427, 76] width 625 height 16
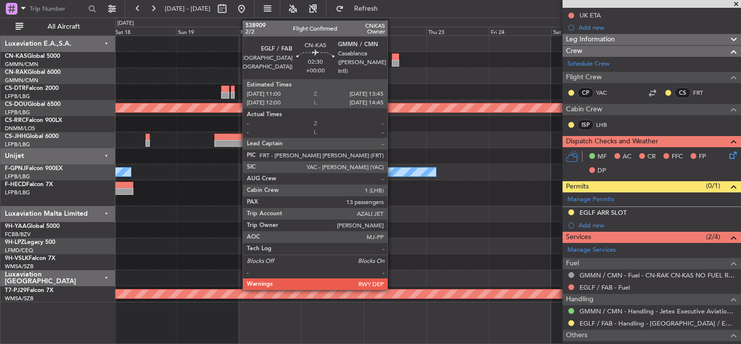
click at [392, 58] on div at bounding box center [395, 56] width 7 height 7
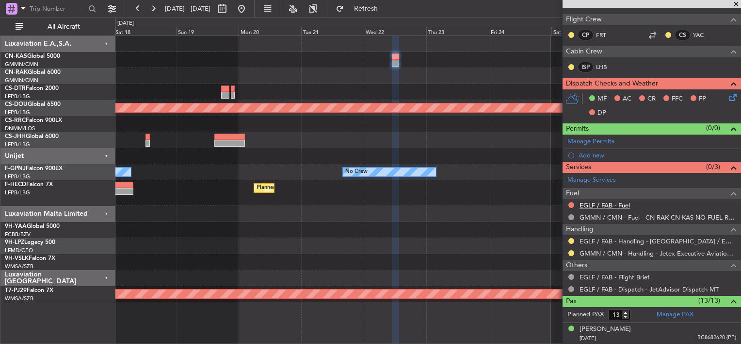
scroll to position [194, 0]
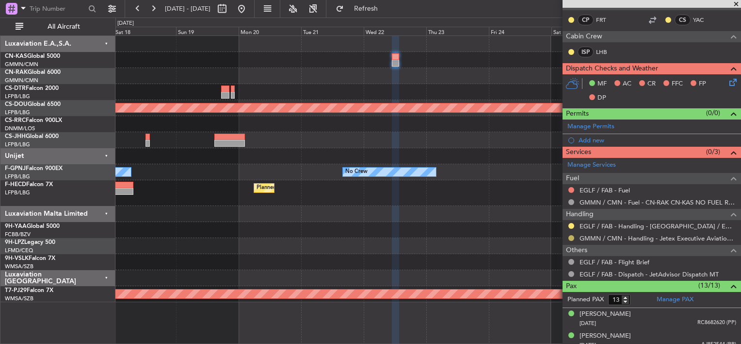
click at [570, 235] on button at bounding box center [572, 238] width 6 height 6
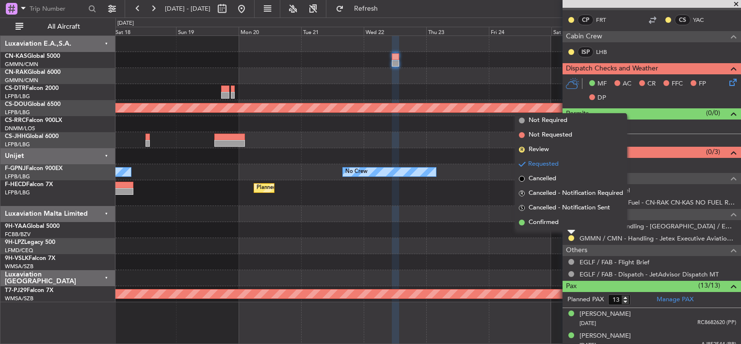
click at [532, 217] on li "Confirmed" at bounding box center [571, 222] width 112 height 15
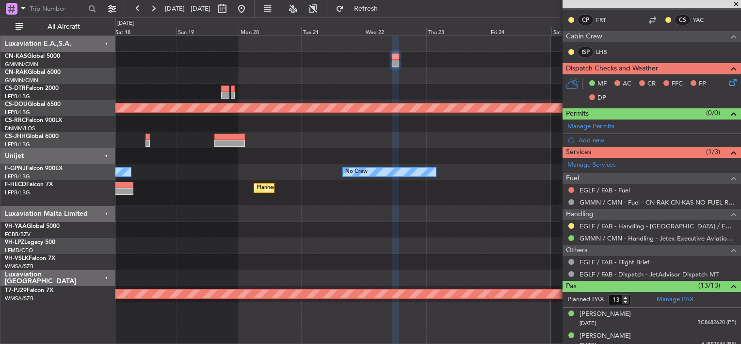
click at [359, 69] on div at bounding box center [427, 76] width 625 height 16
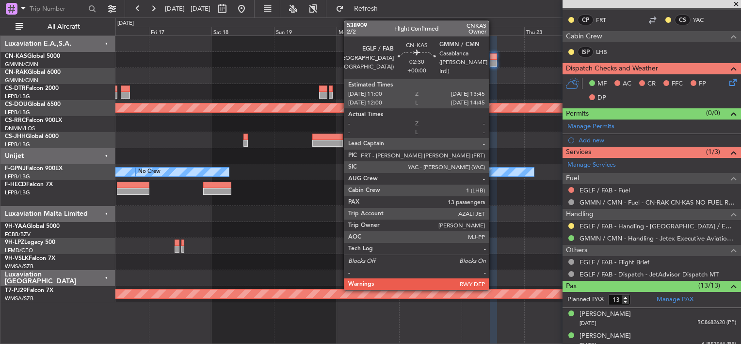
click at [493, 60] on div at bounding box center [493, 63] width 7 height 7
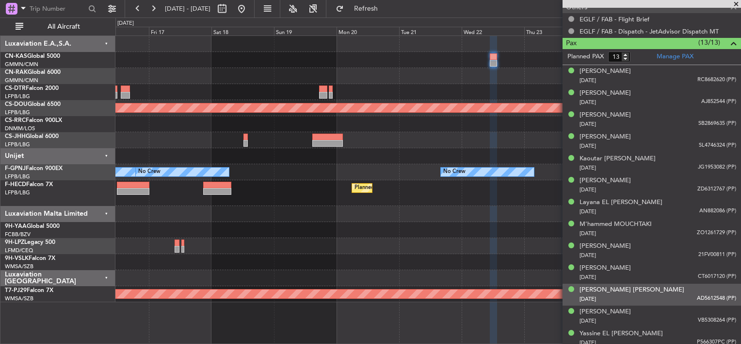
scroll to position [440, 0]
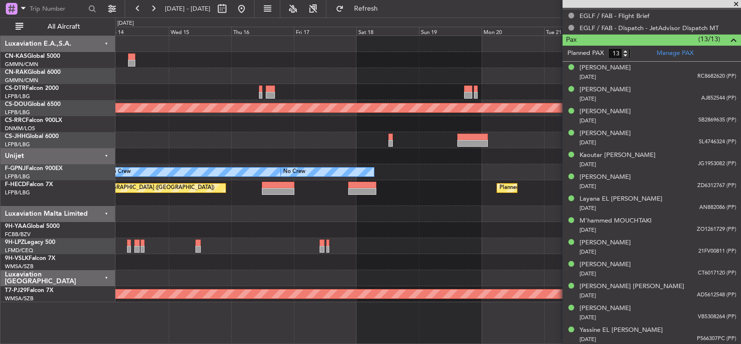
click at [493, 134] on div "Planned Maint [GEOGRAPHIC_DATA] ([GEOGRAPHIC_DATA])" at bounding box center [427, 140] width 625 height 16
click at [426, 63] on div at bounding box center [427, 60] width 625 height 16
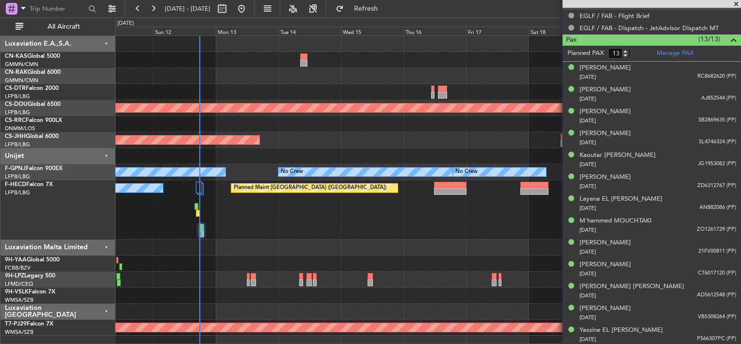
click at [402, 66] on div at bounding box center [427, 60] width 625 height 16
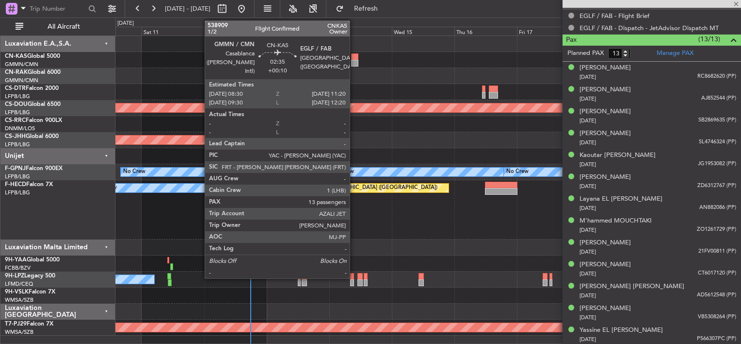
click at [354, 57] on div at bounding box center [355, 56] width 8 height 7
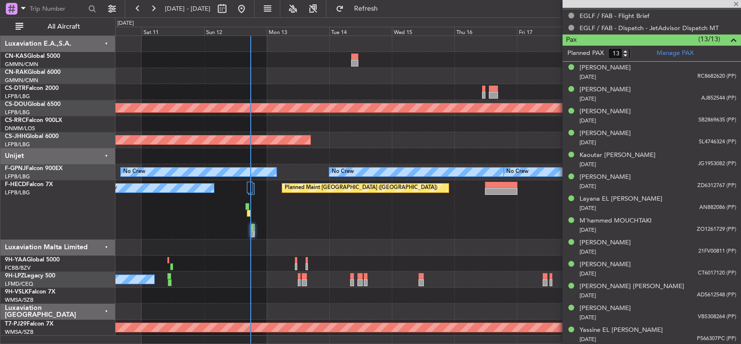
type input "+00:10"
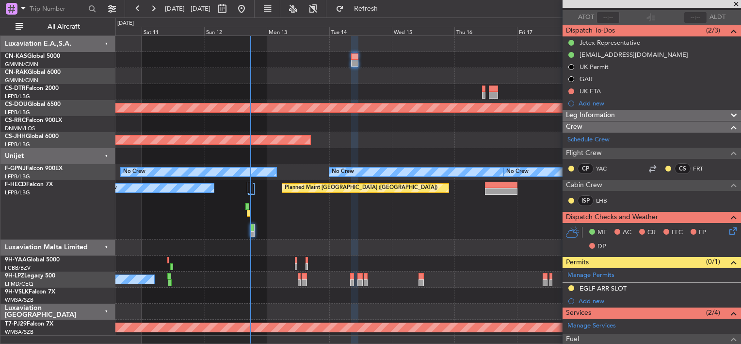
scroll to position [97, 0]
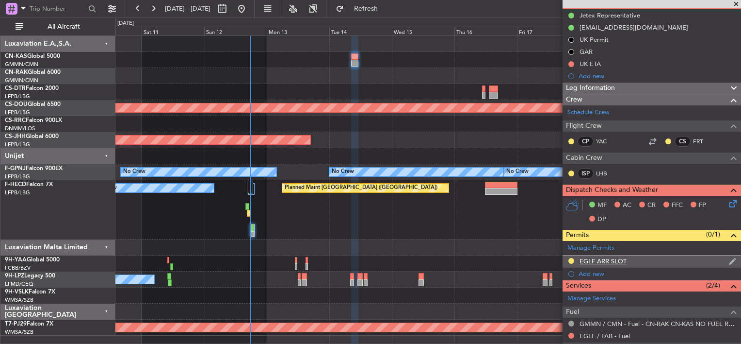
click at [604, 261] on div "EGLF ARR SLOT" at bounding box center [603, 261] width 47 height 8
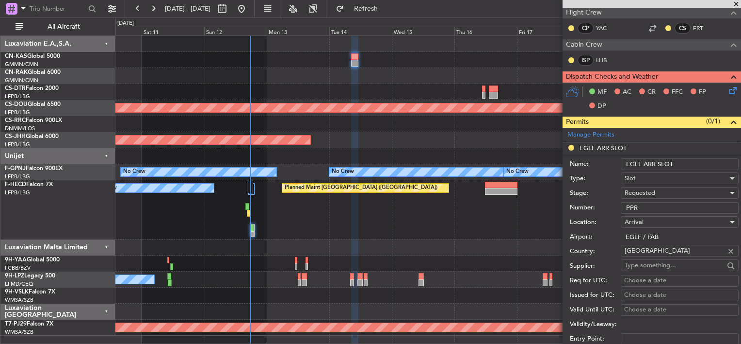
scroll to position [243, 0]
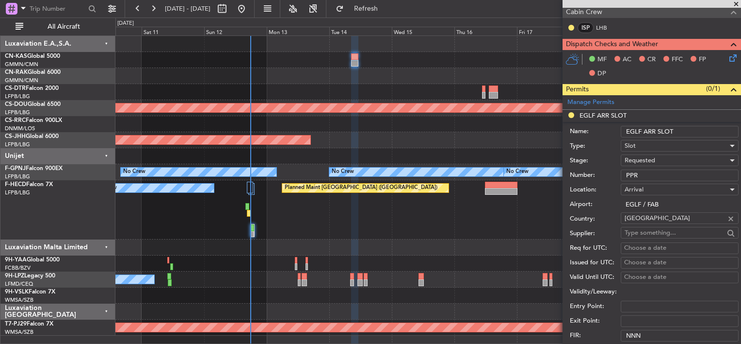
click at [648, 174] on input "PPR" at bounding box center [680, 175] width 118 height 12
paste input "379146"
click at [536, 213] on div "Planned Maint [GEOGRAPHIC_DATA] ([GEOGRAPHIC_DATA]) Planned Maint [GEOGRAPHIC_D…" at bounding box center [427, 209] width 625 height 59
type input "PPR 379146"
click at [655, 159] on div "Requested" at bounding box center [676, 160] width 103 height 15
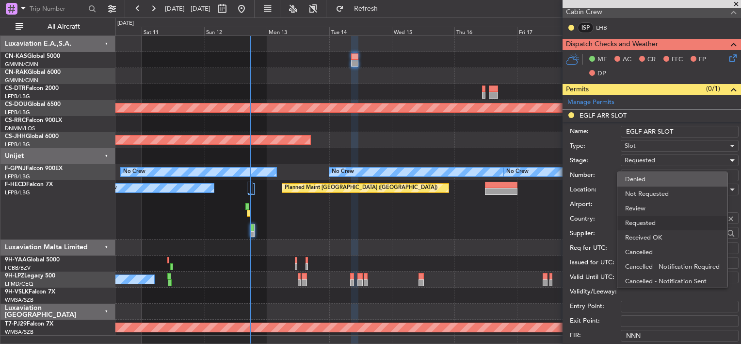
scroll to position [4, 0]
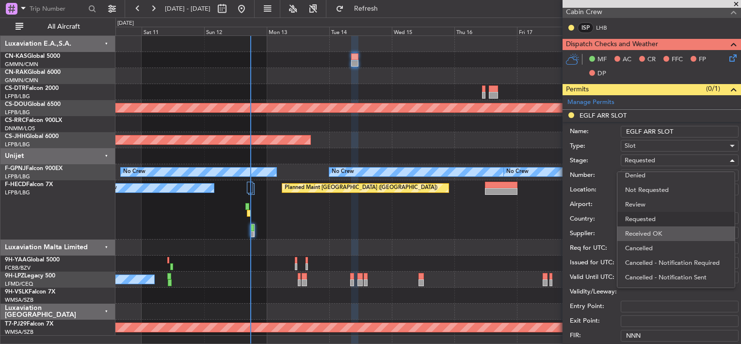
click at [654, 232] on span "Received OK" at bounding box center [676, 233] width 102 height 15
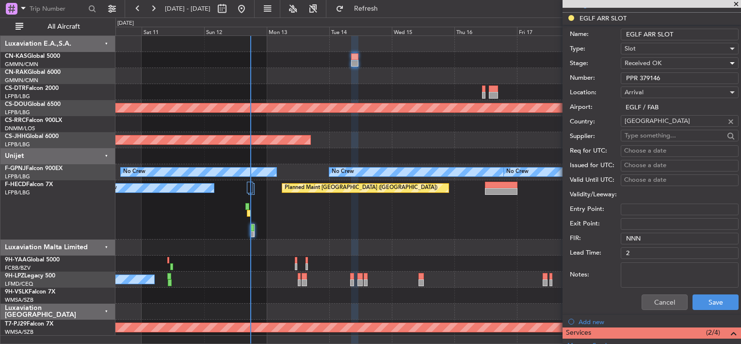
scroll to position [388, 0]
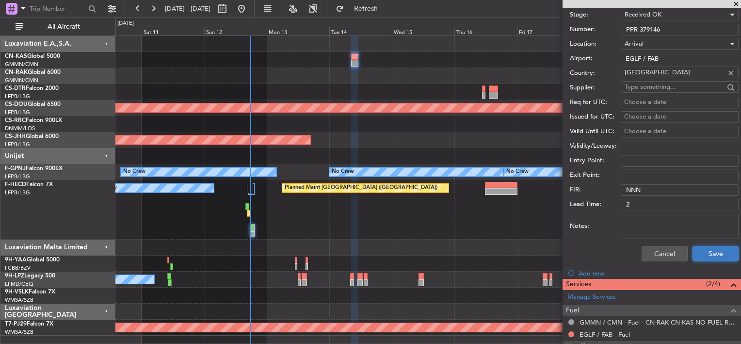
click at [718, 249] on button "Save" at bounding box center [716, 254] width 46 height 16
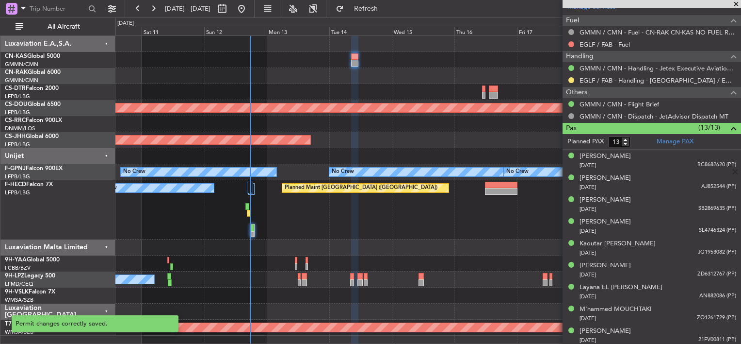
scroll to position [98, 0]
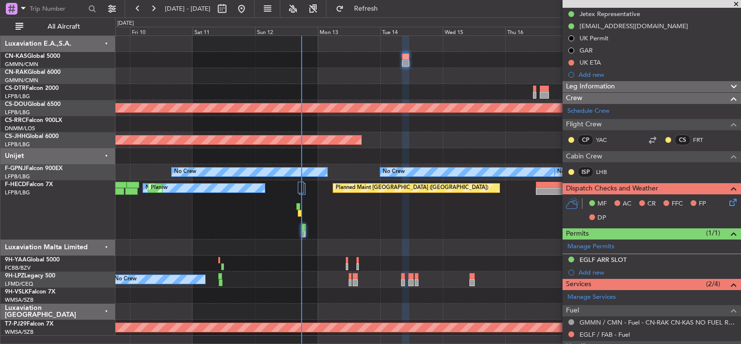
click at [479, 91] on div at bounding box center [427, 92] width 625 height 16
click at [659, 31] on div "[EMAIL_ADDRESS][DOMAIN_NAME]" at bounding box center [652, 26] width 179 height 12
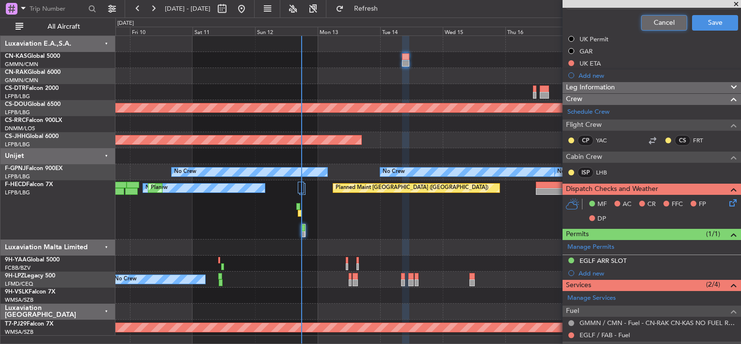
click at [645, 22] on button "Cancel" at bounding box center [664, 23] width 46 height 16
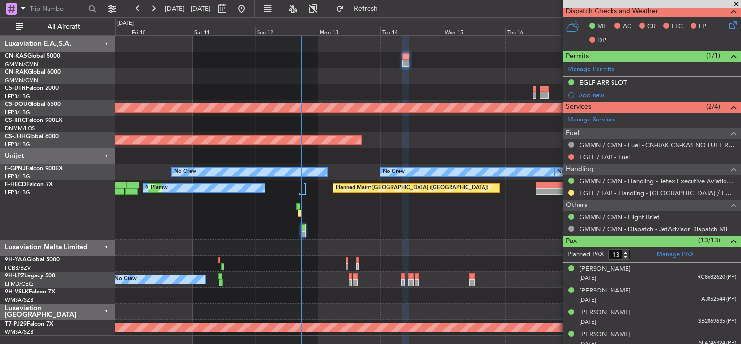
click at [400, 88] on div at bounding box center [427, 92] width 625 height 16
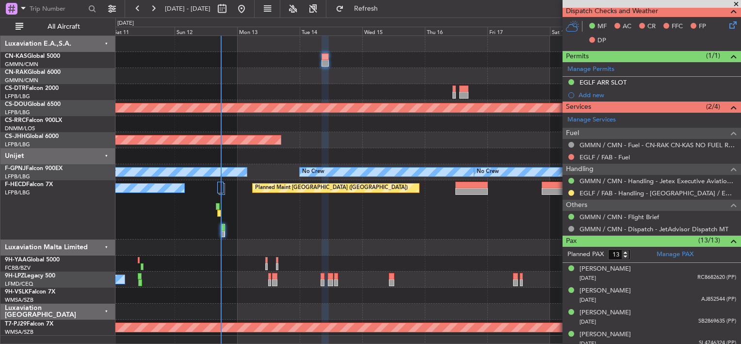
click at [329, 52] on div at bounding box center [427, 60] width 625 height 16
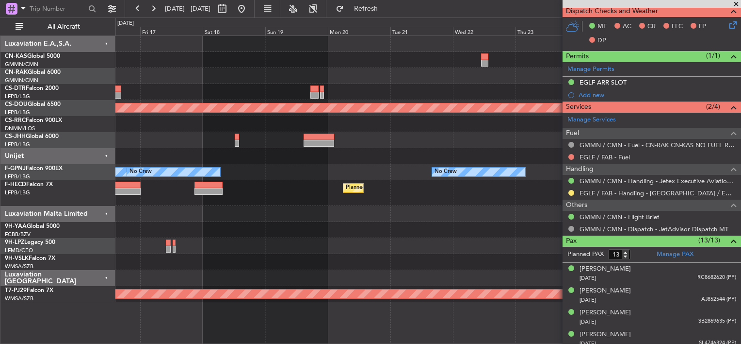
click at [484, 61] on div at bounding box center [484, 63] width 7 height 7
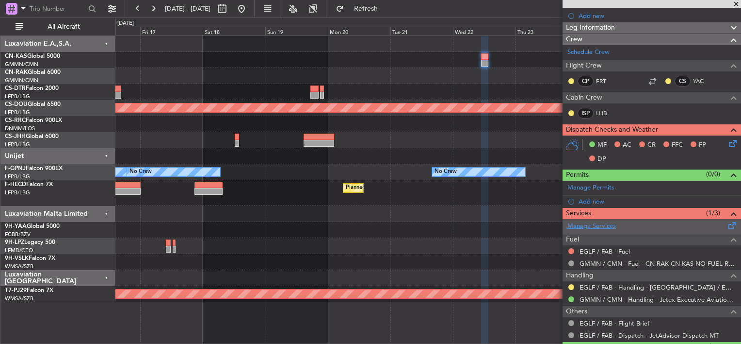
scroll to position [146, 0]
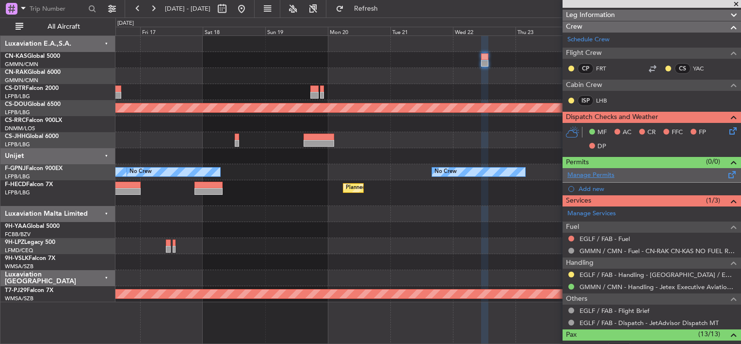
click at [599, 177] on link "Manage Permits" at bounding box center [591, 175] width 47 height 10
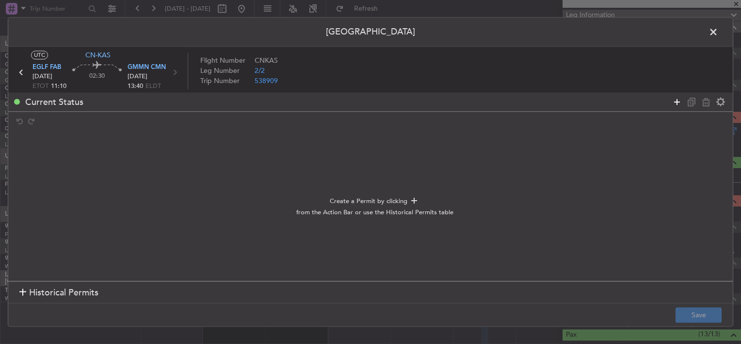
click at [678, 99] on icon at bounding box center [677, 102] width 12 height 12
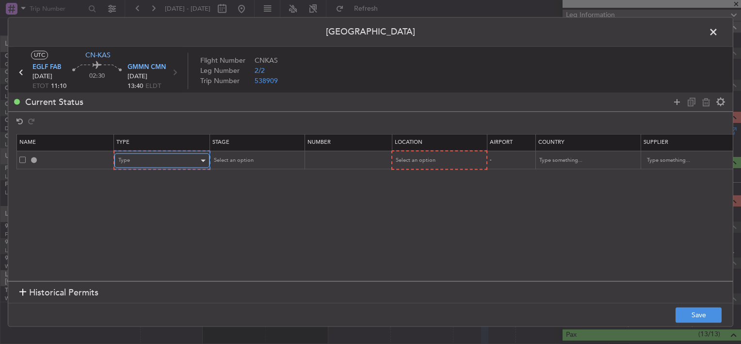
click at [159, 159] on div "Type" at bounding box center [158, 160] width 81 height 15
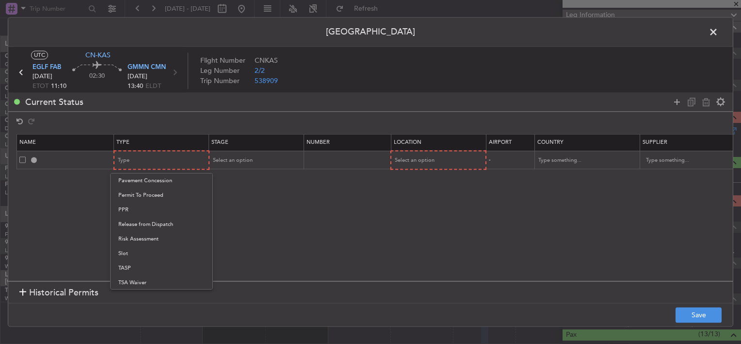
drag, startPoint x: 134, startPoint y: 248, endPoint x: 152, endPoint y: 232, distance: 24.4
click at [134, 248] on span "Slot" at bounding box center [161, 253] width 86 height 15
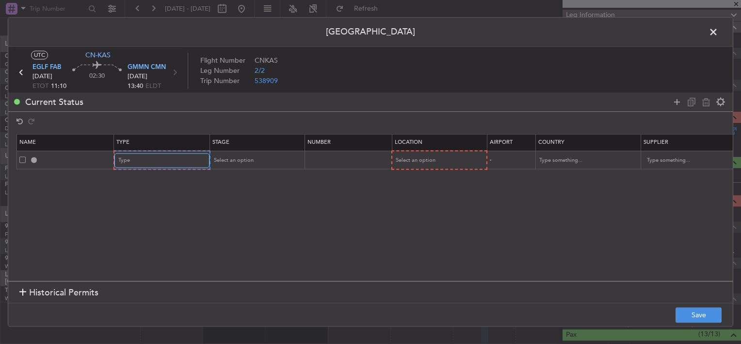
scroll to position [292, 0]
click at [264, 161] on div "Select an option" at bounding box center [253, 160] width 81 height 15
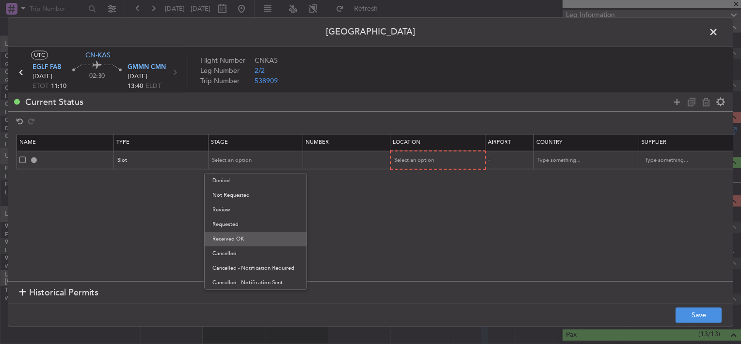
click at [233, 235] on span "Received OK" at bounding box center [256, 238] width 86 height 15
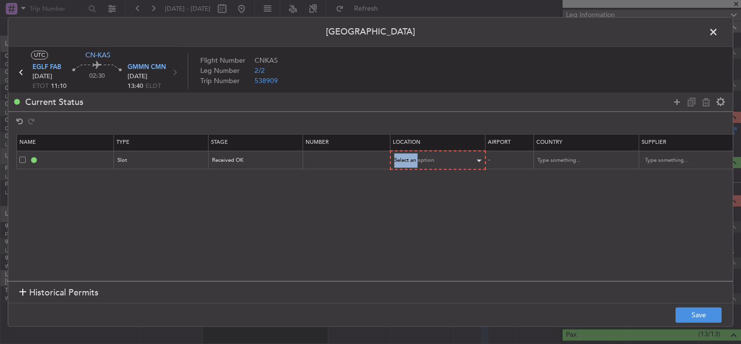
click at [416, 153] on div "Select an option" at bounding box center [438, 159] width 94 height 15
drag, startPoint x: 416, startPoint y: 153, endPoint x: 418, endPoint y: 159, distance: 6.0
click at [418, 159] on span "Select an option" at bounding box center [415, 160] width 40 height 7
click at [403, 185] on span "Departure" at bounding box center [437, 180] width 86 height 15
click at [339, 159] on input "text" at bounding box center [348, 159] width 84 height 8
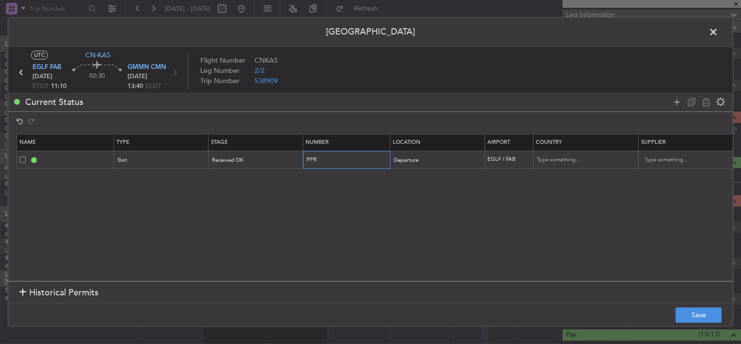
paste input "379147"
type input "PPR 379147"
click at [695, 311] on button "Save" at bounding box center [699, 315] width 46 height 16
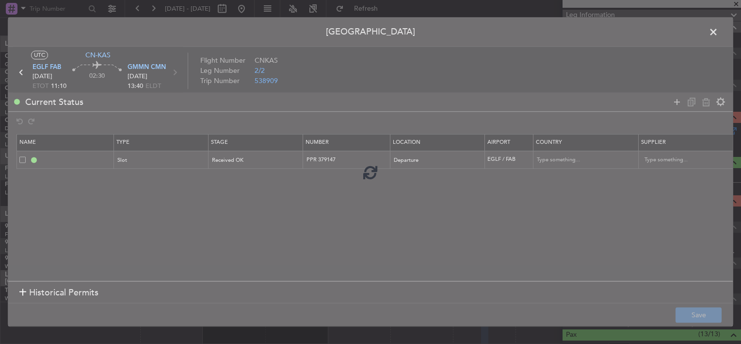
type input "EGLF DEP SLOT"
type input "[GEOGRAPHIC_DATA]"
type input "NNN"
type input "2"
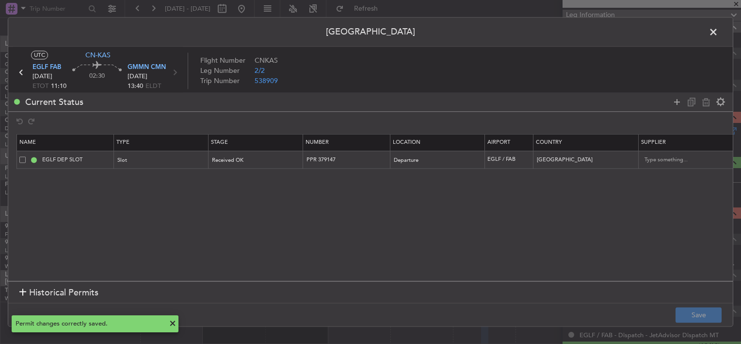
click at [719, 32] on span at bounding box center [719, 34] width 0 height 19
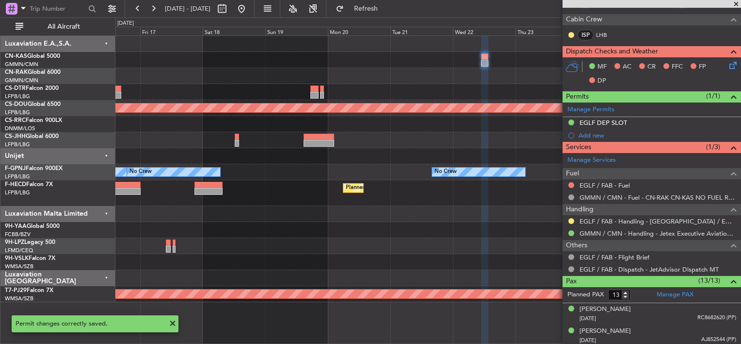
scroll to position [243, 0]
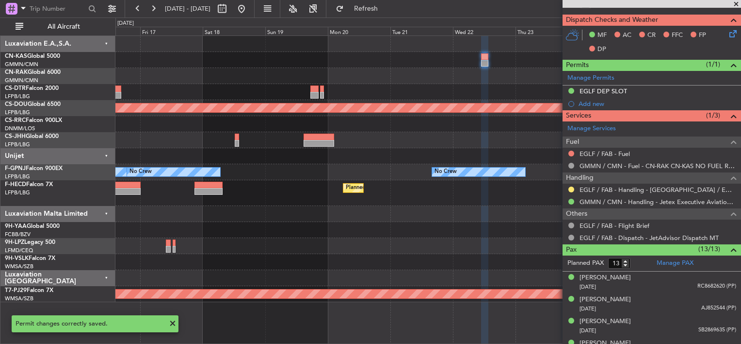
click at [568, 188] on div at bounding box center [572, 189] width 8 height 8
click at [571, 187] on button at bounding box center [572, 189] width 6 height 6
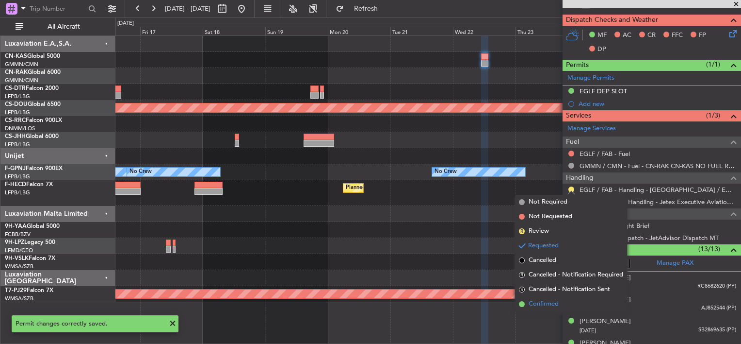
click at [529, 301] on span "Confirmed" at bounding box center [544, 304] width 30 height 10
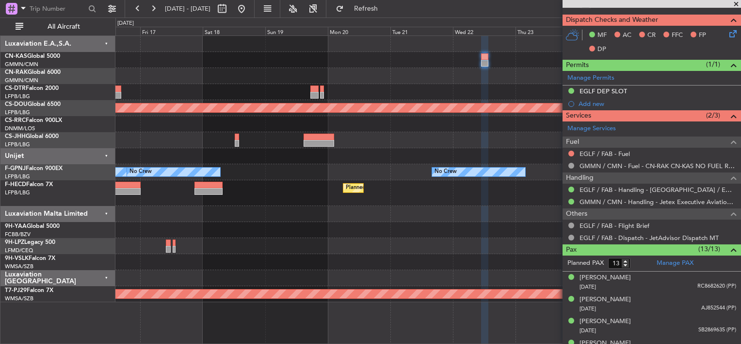
click at [479, 51] on div at bounding box center [427, 44] width 625 height 16
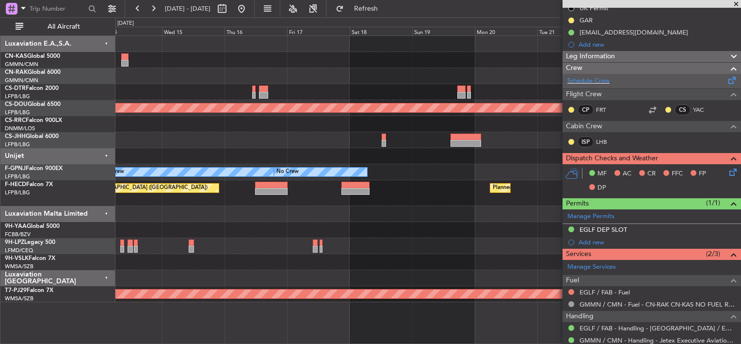
scroll to position [49, 0]
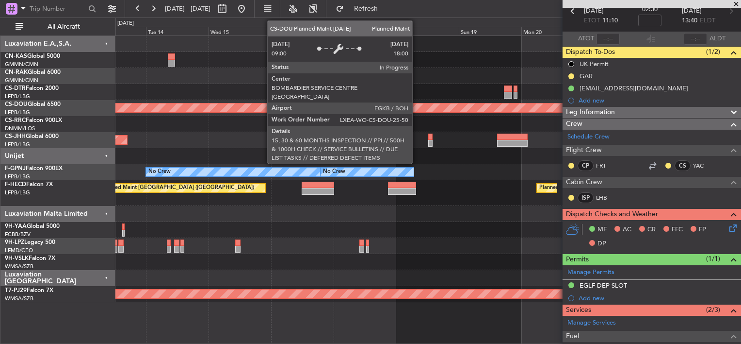
click at [469, 104] on div "Planned Maint London ([GEOGRAPHIC_DATA])" at bounding box center [429, 107] width 1876 height 9
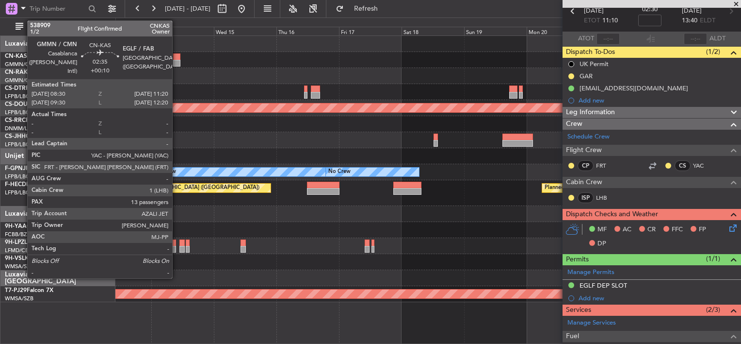
click at [177, 61] on div at bounding box center [177, 63] width 8 height 7
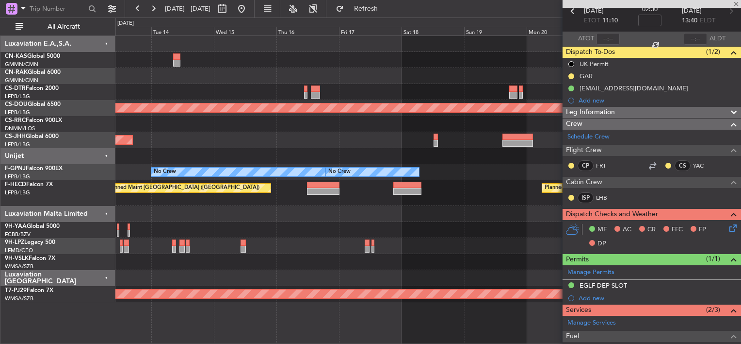
type input "+00:10"
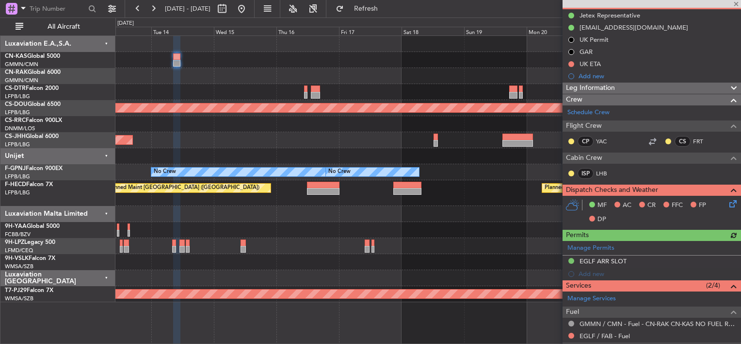
scroll to position [243, 0]
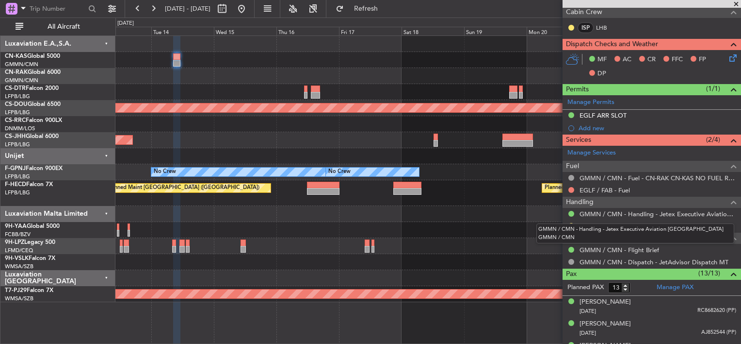
click at [574, 225] on div "GMMN / CMN - Handling - Jetex Executive Aviation [GEOGRAPHIC_DATA] GMMN / CMN" at bounding box center [636, 233] width 198 height 20
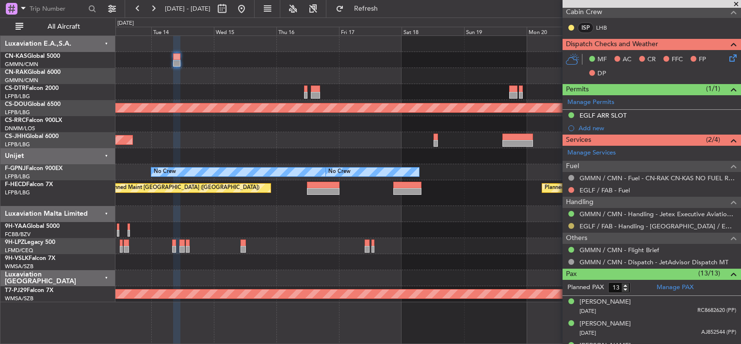
click at [573, 223] on button at bounding box center [572, 226] width 6 height 6
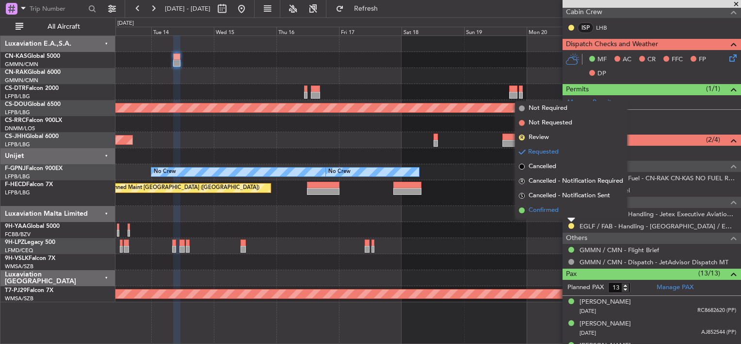
click at [547, 214] on span "Confirmed" at bounding box center [544, 210] width 30 height 10
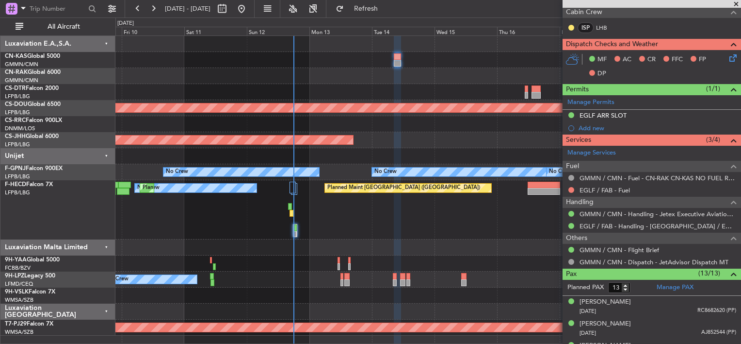
click at [492, 154] on div at bounding box center [427, 156] width 625 height 16
